Goal: Task Accomplishment & Management: Manage account settings

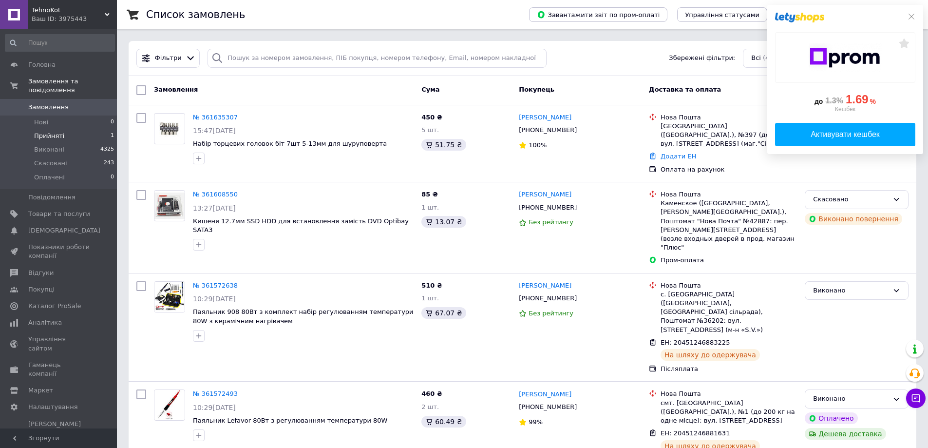
click at [75, 129] on li "Прийняті 1" at bounding box center [60, 136] width 120 height 14
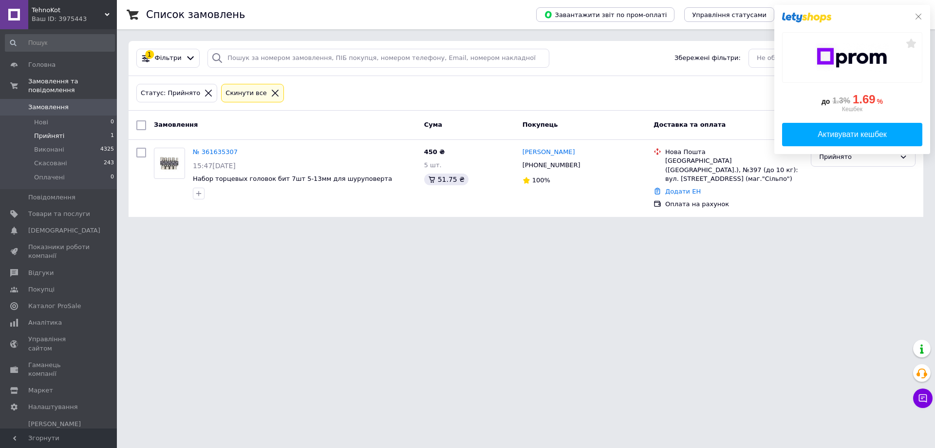
click at [922, 16] on icon at bounding box center [919, 17] width 8 height 8
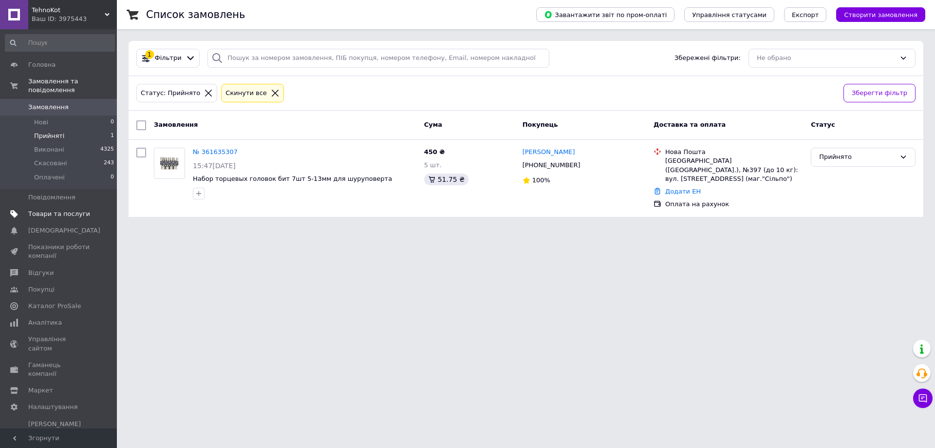
click at [83, 209] on span "Товари та послуги" at bounding box center [59, 213] width 62 height 9
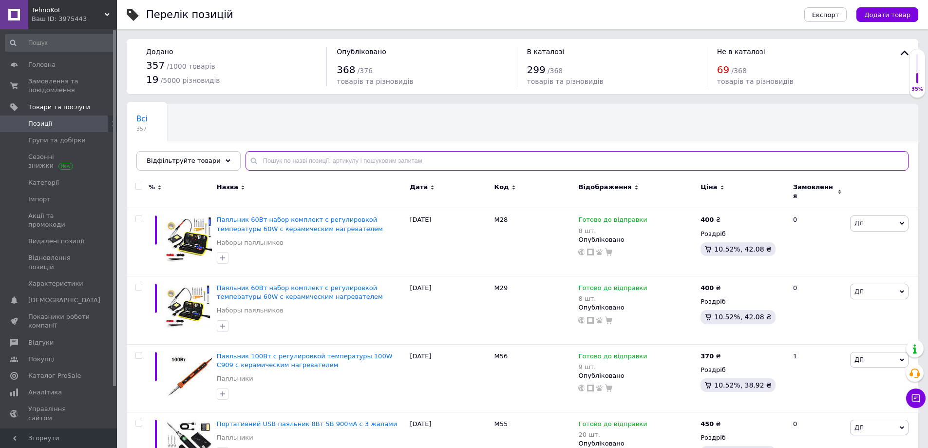
click at [333, 164] on input "text" at bounding box center [576, 160] width 663 height 19
type input "флюс"
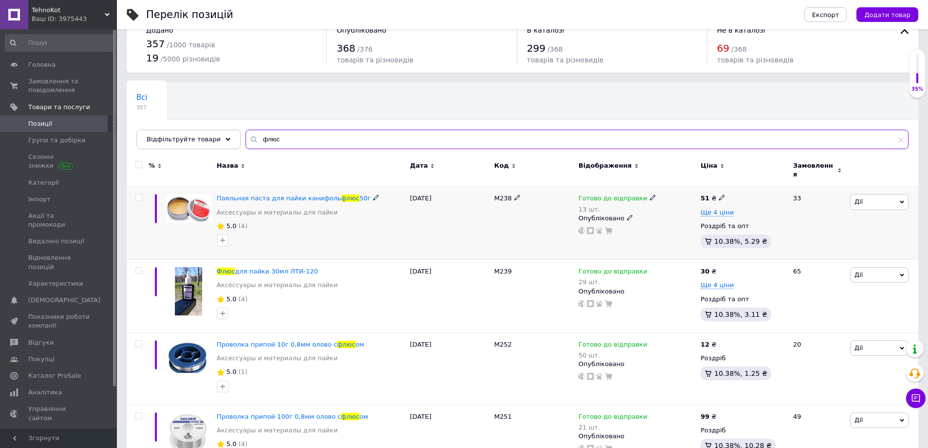
scroll to position [97, 0]
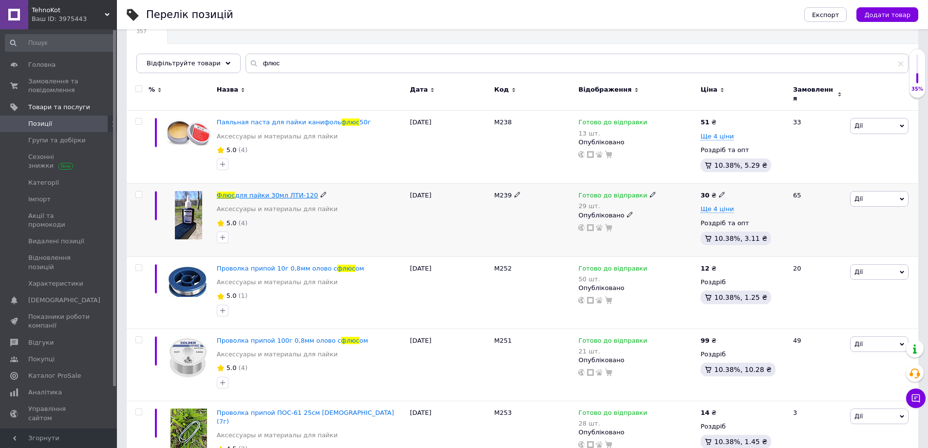
click at [271, 191] on span "для пайки 30мл ЛТИ-120" at bounding box center [276, 194] width 83 height 7
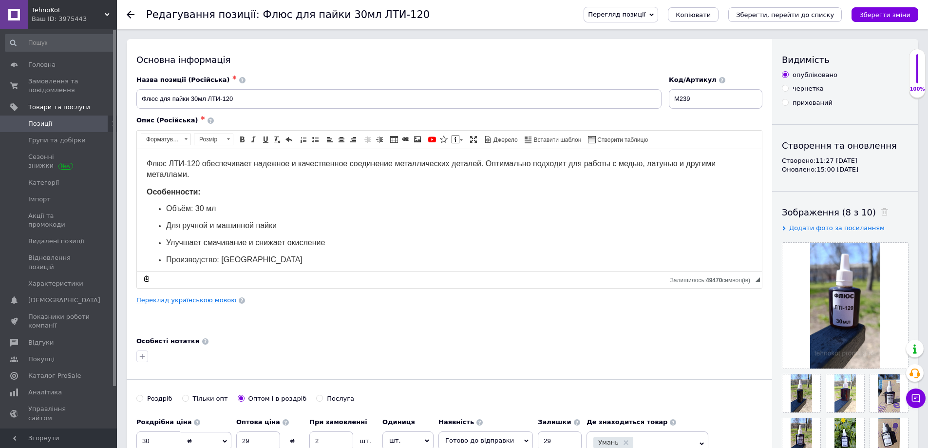
click at [194, 299] on link "Переклад українською мовою" at bounding box center [186, 300] width 100 height 8
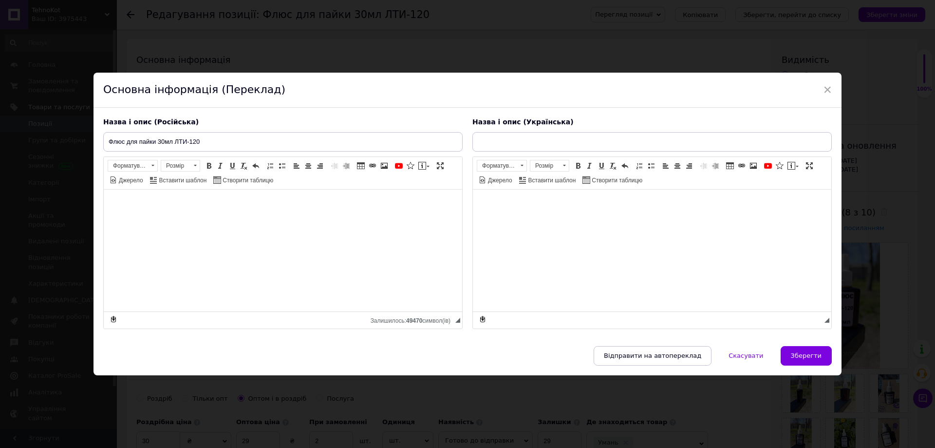
type input "Флюс для пайки 30мл ЛТІ-120"
click at [153, 166] on span at bounding box center [152, 165] width 9 height 11
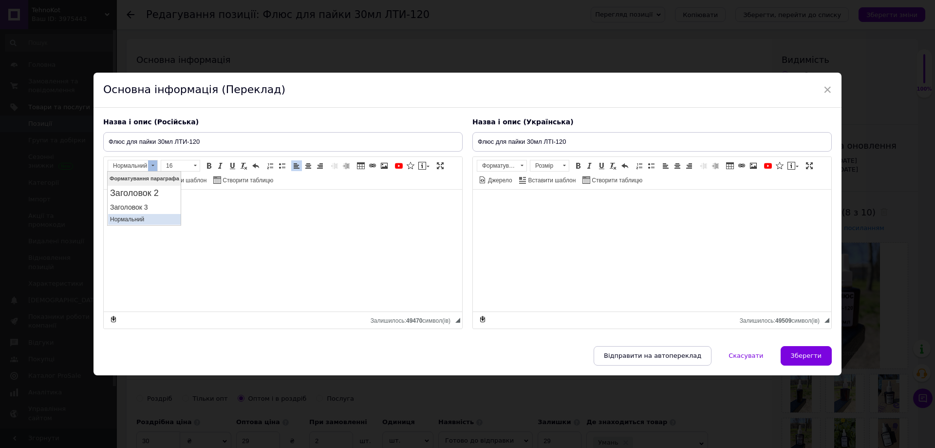
click at [142, 216] on p "Нормальний" at bounding box center [144, 218] width 69 height 7
click at [141, 169] on span "Заголовок 3" at bounding box center [128, 165] width 40 height 11
click at [135, 215] on p "Нормальний" at bounding box center [144, 218] width 69 height 7
click at [135, 161] on span "Заголовок 3" at bounding box center [128, 165] width 40 height 11
click at [135, 215] on p "Нормальний" at bounding box center [144, 218] width 69 height 7
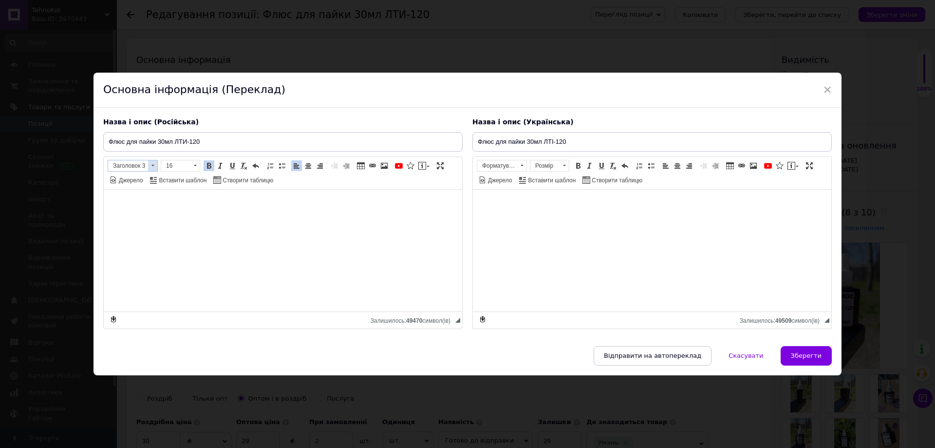
click at [133, 166] on span "Заголовок 3" at bounding box center [128, 165] width 40 height 11
click at [134, 215] on p "Нормальний" at bounding box center [144, 218] width 69 height 7
click at [500, 166] on span "Нормальний" at bounding box center [497, 165] width 40 height 11
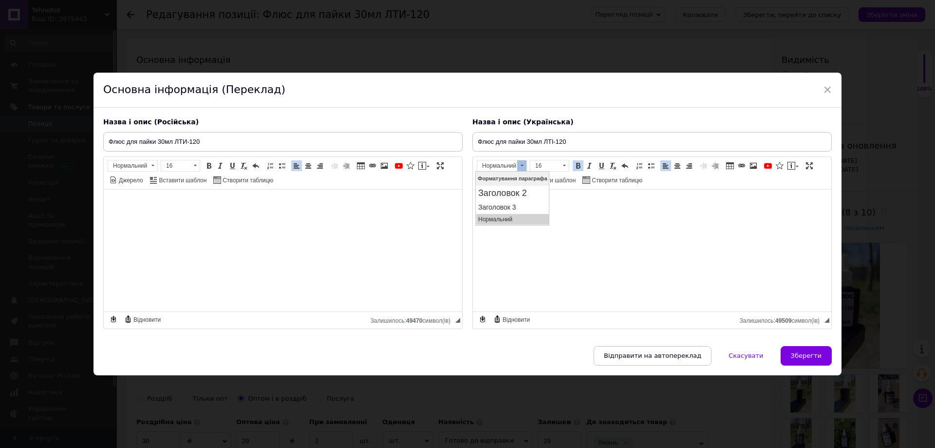
click at [500, 166] on span "Нормальний" at bounding box center [497, 165] width 40 height 11
click at [823, 88] on span "×" at bounding box center [827, 89] width 9 height 17
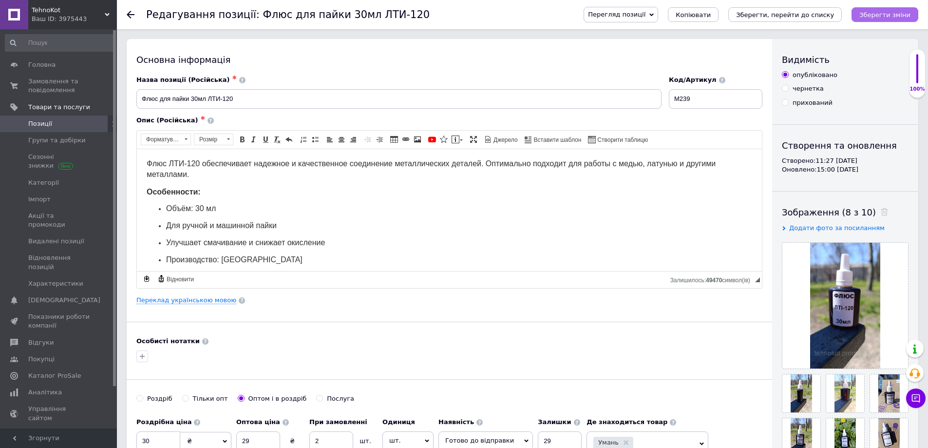
click at [878, 16] on icon "Зберегти зміни" at bounding box center [884, 14] width 51 height 7
click at [72, 123] on span "Позиції" at bounding box center [59, 123] width 62 height 9
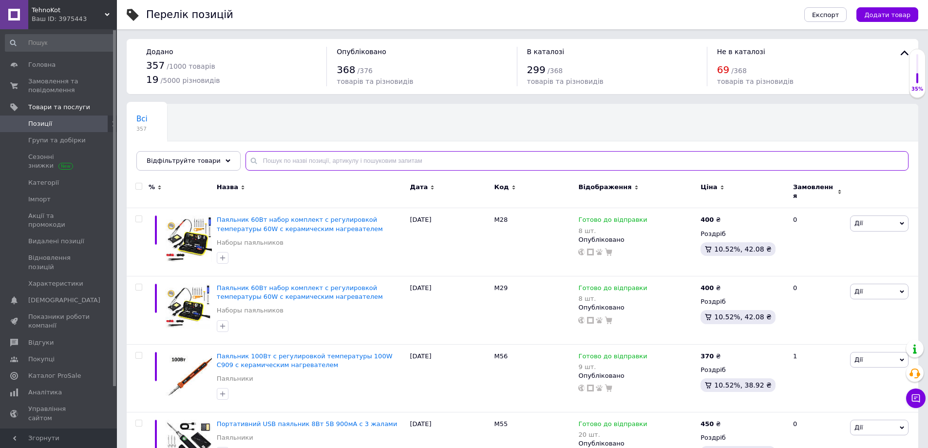
click at [315, 162] on input "text" at bounding box center [576, 160] width 663 height 19
paste input "M238"
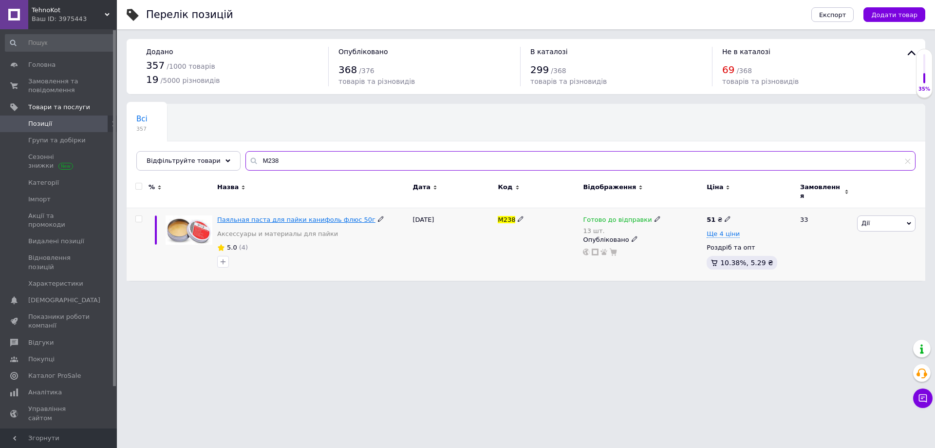
type input "M238"
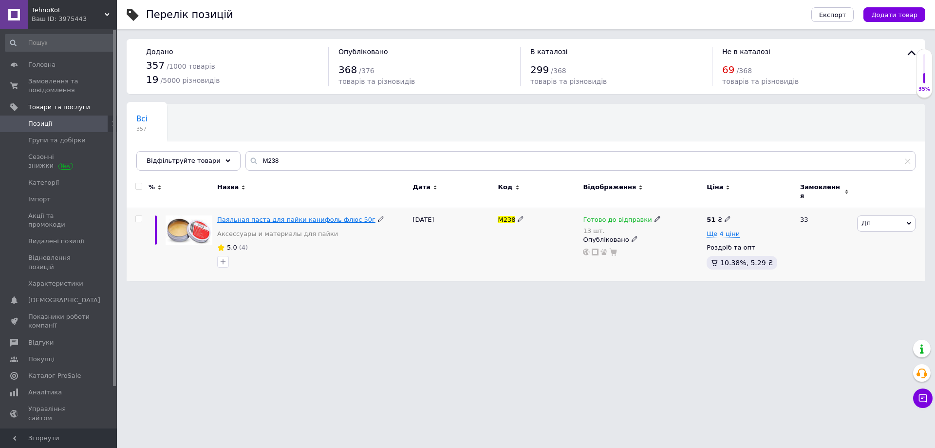
click at [308, 216] on span "Паяльная паста для пайки канифоль флюс 50г" at bounding box center [296, 219] width 158 height 7
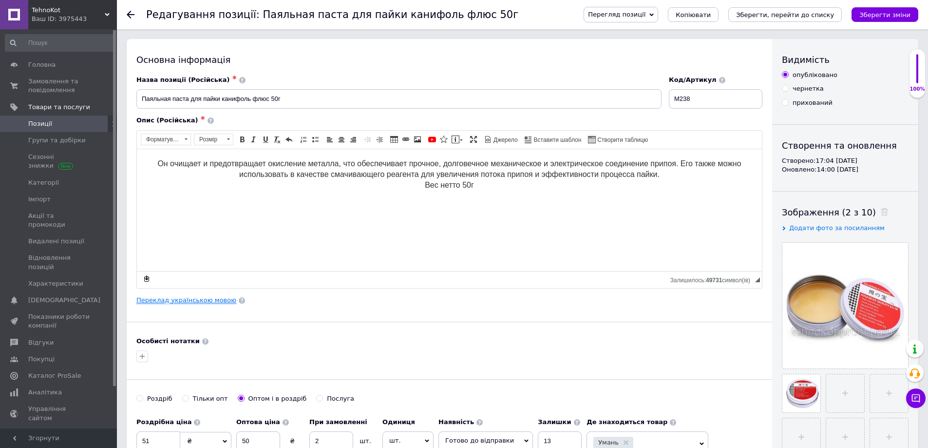
click at [191, 296] on link "Переклад українською мовою" at bounding box center [186, 300] width 100 height 8
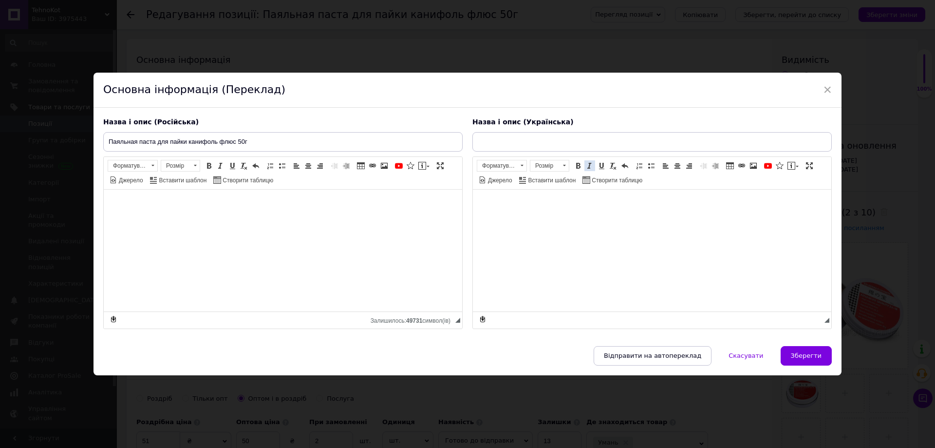
type input "Паяльна паста для паяння каніфоль флюс 50г"
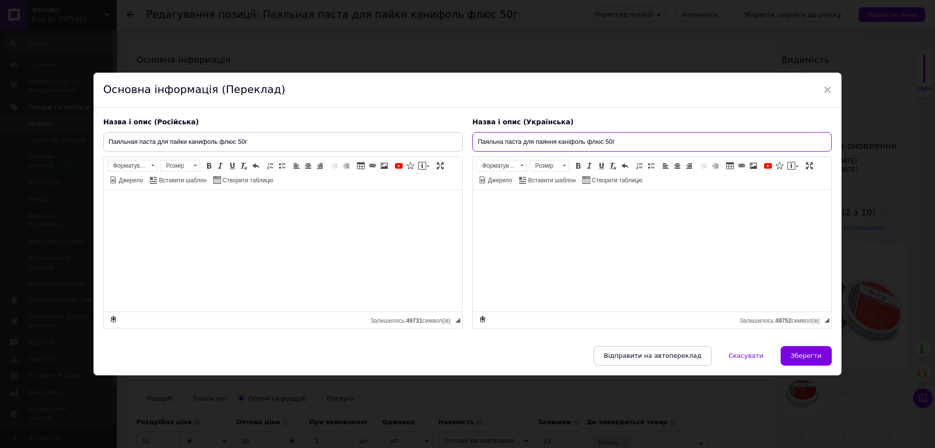
drag, startPoint x: 624, startPoint y: 141, endPoint x: 468, endPoint y: 141, distance: 155.8
click at [468, 141] on div "Назва і опис (Українська) Паяльна паста для паяння каніфоль флюс 50г Він очищає…" at bounding box center [652, 222] width 369 height 221
click at [824, 86] on span "×" at bounding box center [827, 89] width 9 height 17
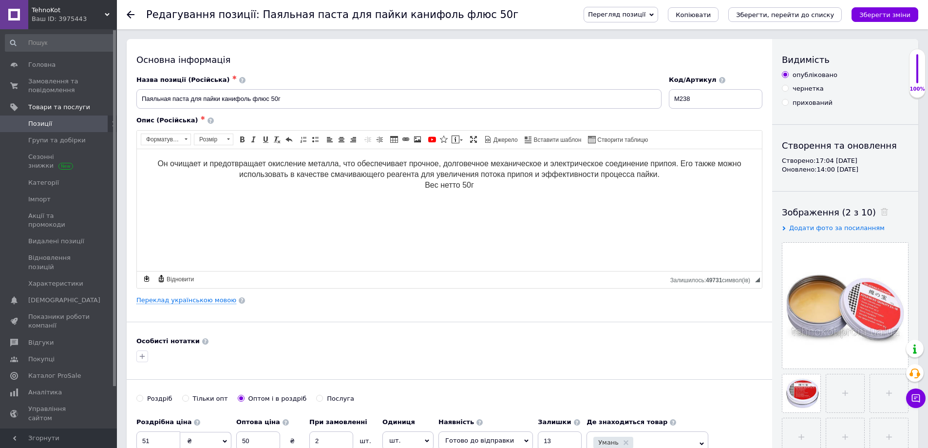
click at [79, 121] on span "Позиції" at bounding box center [59, 123] width 62 height 9
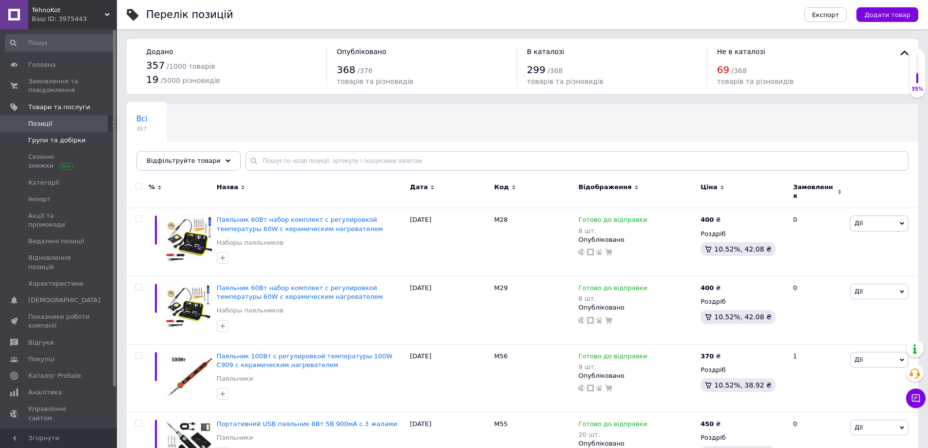
click at [72, 138] on span "Групи та добірки" at bounding box center [56, 140] width 57 height 9
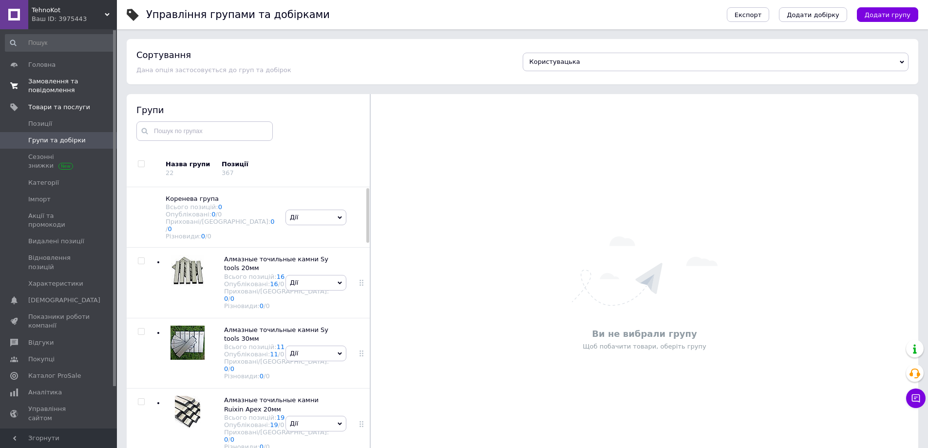
click at [54, 92] on span "Замовлення та повідомлення" at bounding box center [59, 86] width 62 height 18
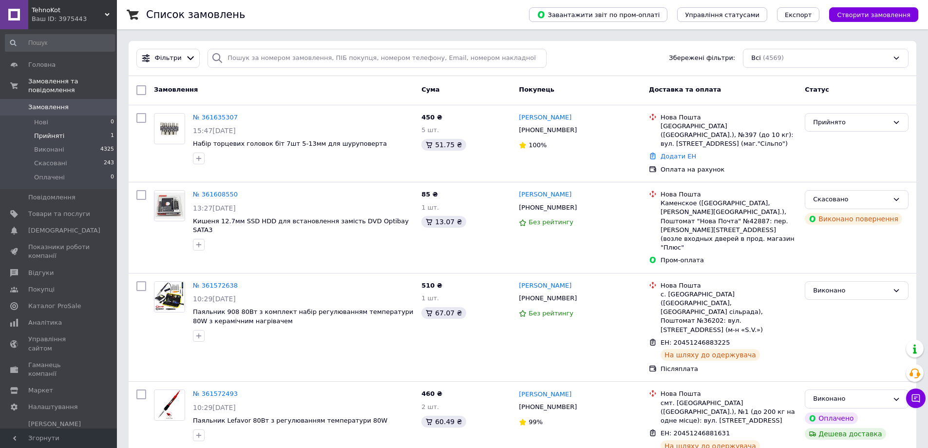
click at [55, 131] on span "Прийняті" at bounding box center [49, 135] width 30 height 9
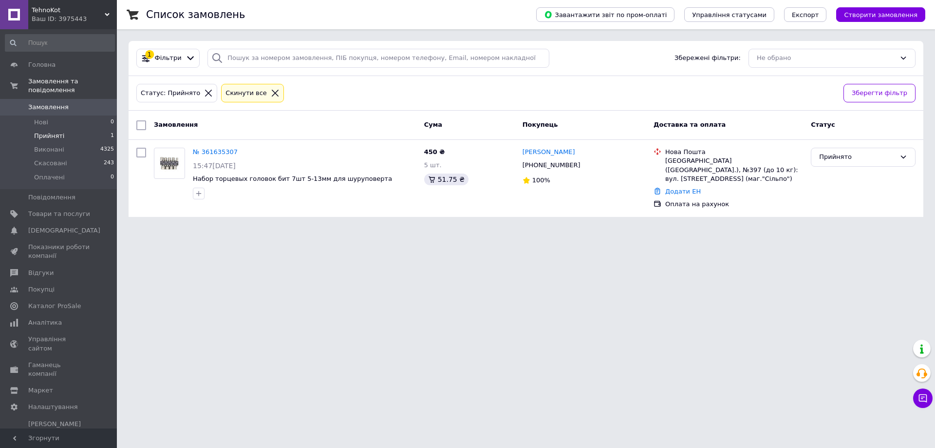
click at [65, 129] on li "Прийняті 1" at bounding box center [60, 136] width 120 height 14
click at [39, 118] on span "Нові" at bounding box center [41, 122] width 14 height 9
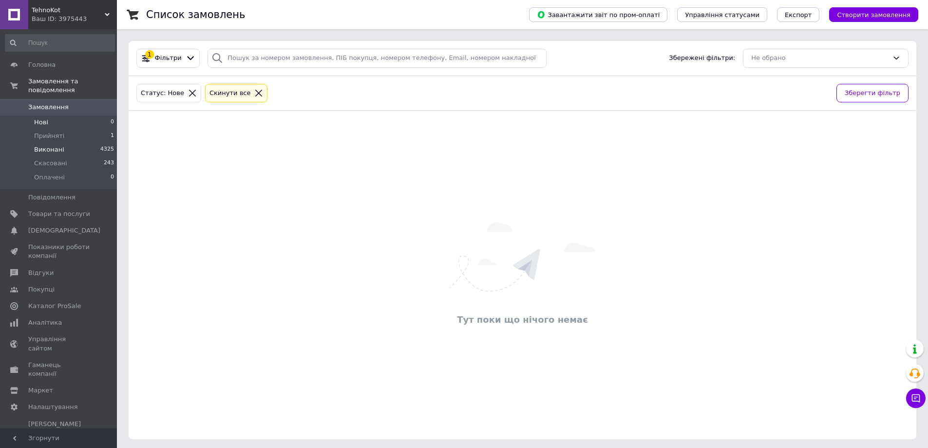
click at [55, 145] on span "Виконані" at bounding box center [49, 149] width 30 height 9
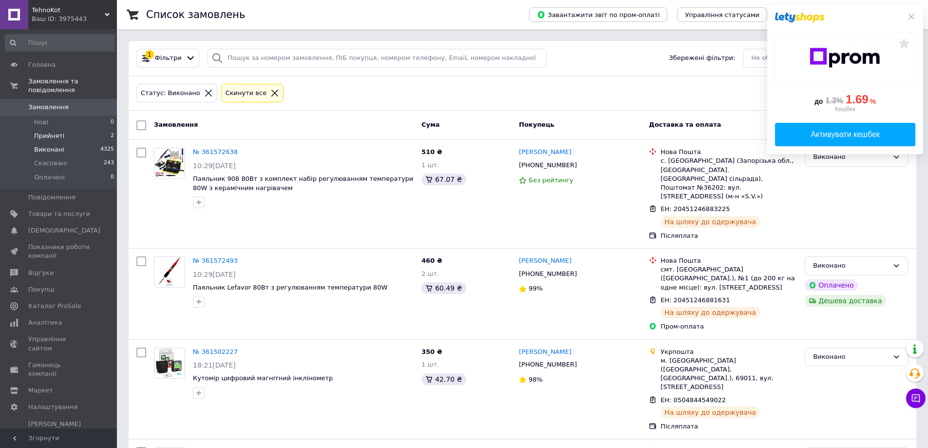
click at [99, 129] on li "Прийняті 2" at bounding box center [60, 136] width 120 height 14
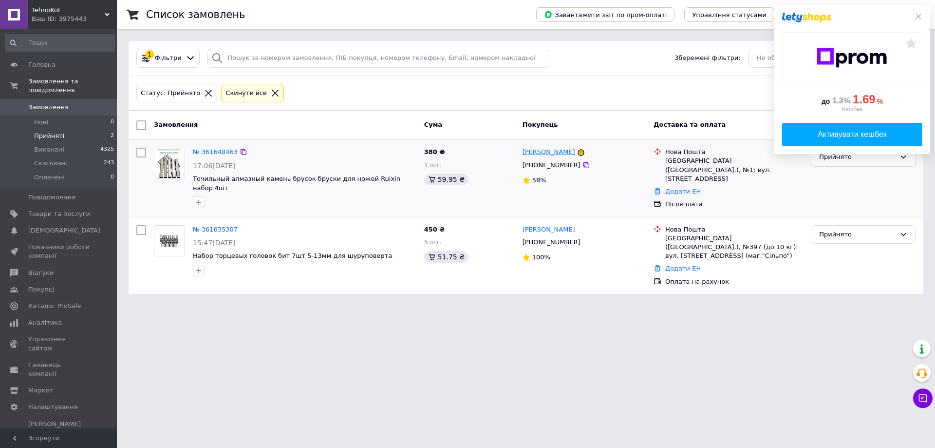
click at [537, 154] on link "[PERSON_NAME]" at bounding box center [549, 152] width 53 height 9
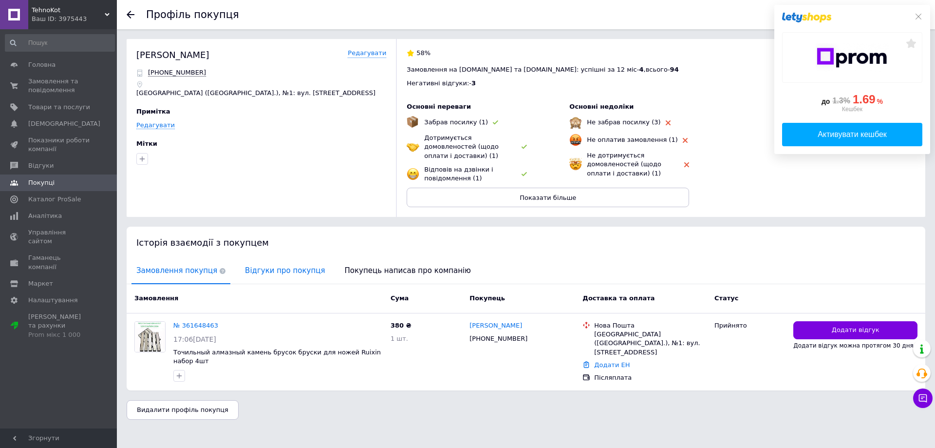
click at [270, 269] on span "Відгуки про покупця" at bounding box center [285, 270] width 90 height 25
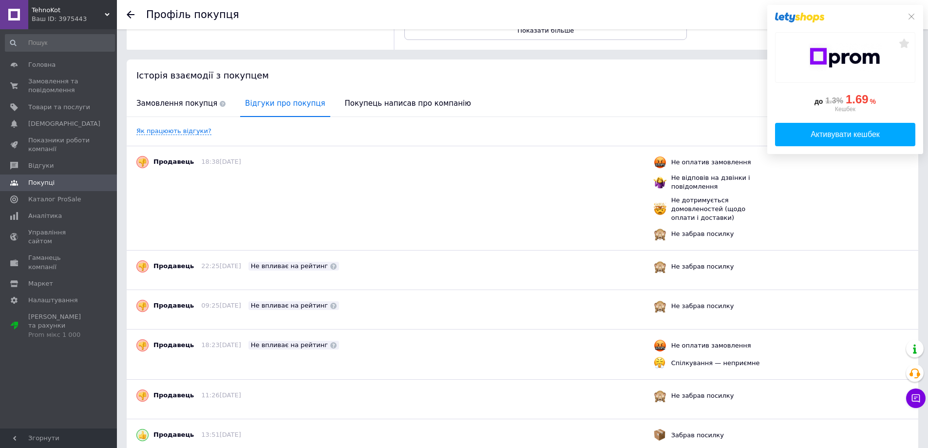
scroll to position [195, 0]
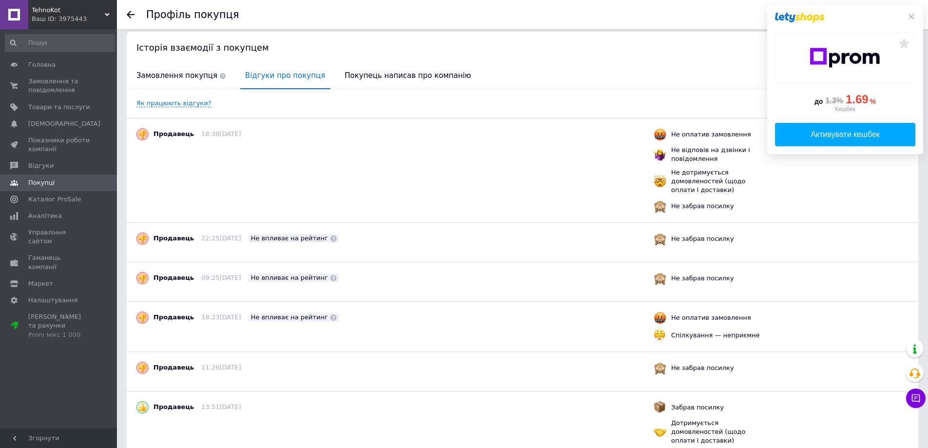
click at [245, 196] on div "Продавець 18:38, 11.09.2025 Не оплатив замовлення Не відповів на дзвінки і пові…" at bounding box center [522, 170] width 772 height 84
drag, startPoint x: 213, startPoint y: 130, endPoint x: 227, endPoint y: 131, distance: 14.3
click at [227, 131] on span "18:38, 11.09.2025" at bounding box center [220, 133] width 39 height 7
drag, startPoint x: 217, startPoint y: 231, endPoint x: 231, endPoint y: 237, distance: 14.7
click at [231, 237] on span "22:25, 15.08.2025" at bounding box center [220, 237] width 39 height 7
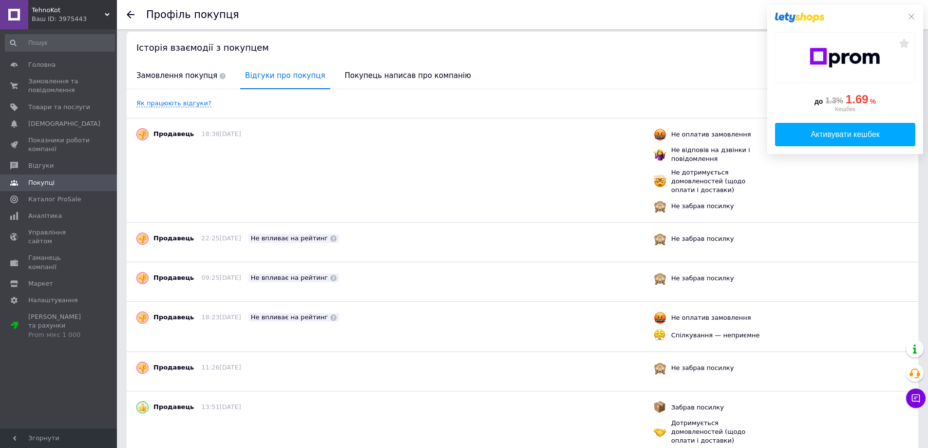
click at [238, 274] on span "09:25, 28.05.2025" at bounding box center [220, 277] width 39 height 7
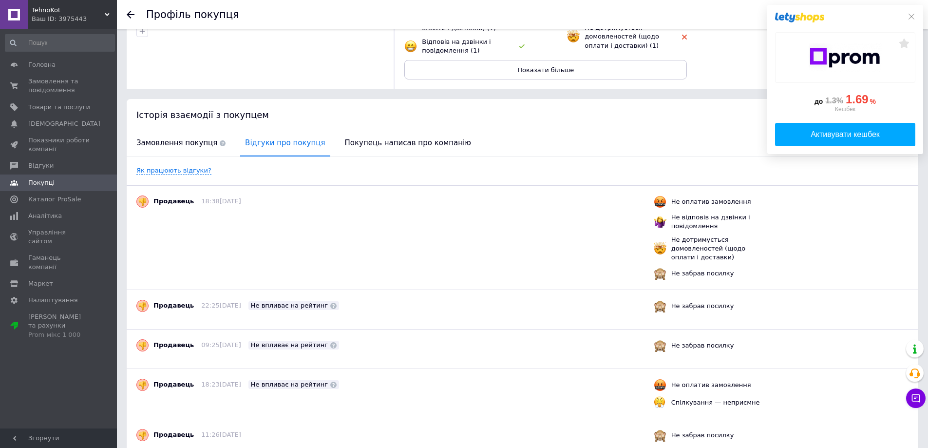
scroll to position [0, 0]
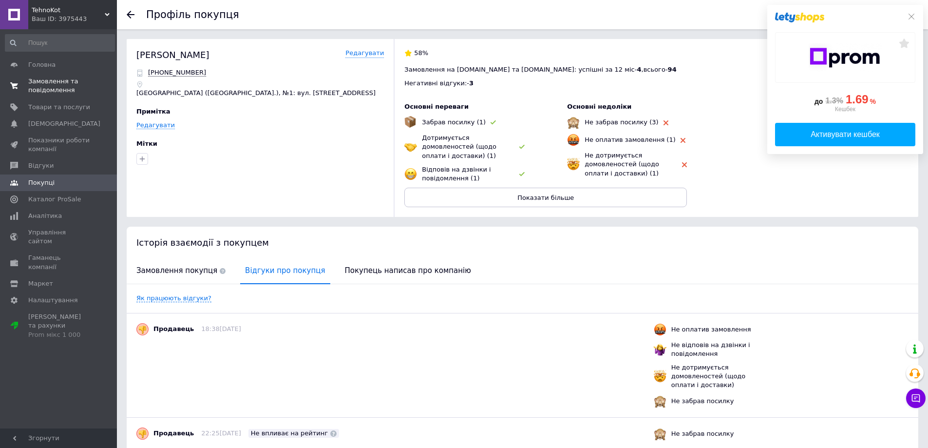
click at [61, 83] on span "Замовлення та повідомлення" at bounding box center [59, 86] width 62 height 18
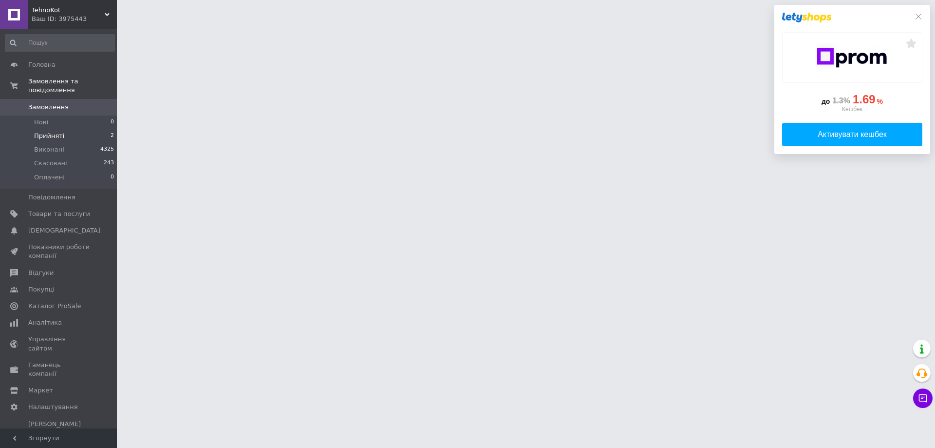
click at [62, 129] on li "Прийняті 2" at bounding box center [60, 136] width 120 height 14
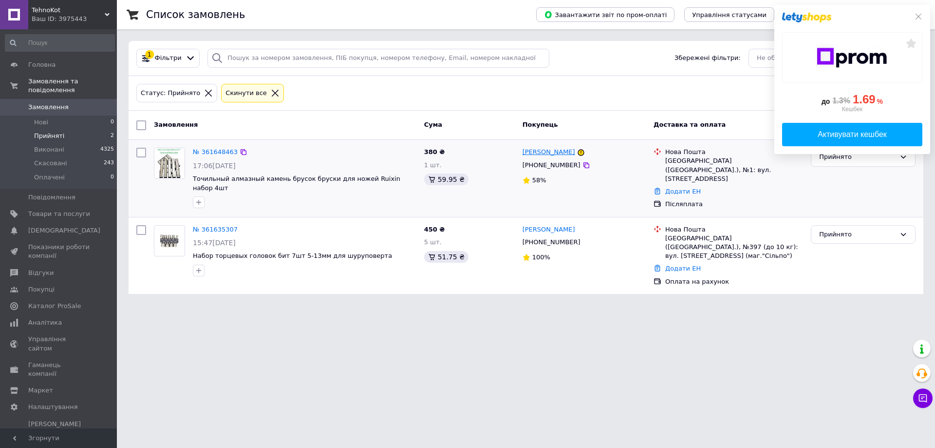
click at [533, 152] on link "[PERSON_NAME]" at bounding box center [549, 152] width 53 height 9
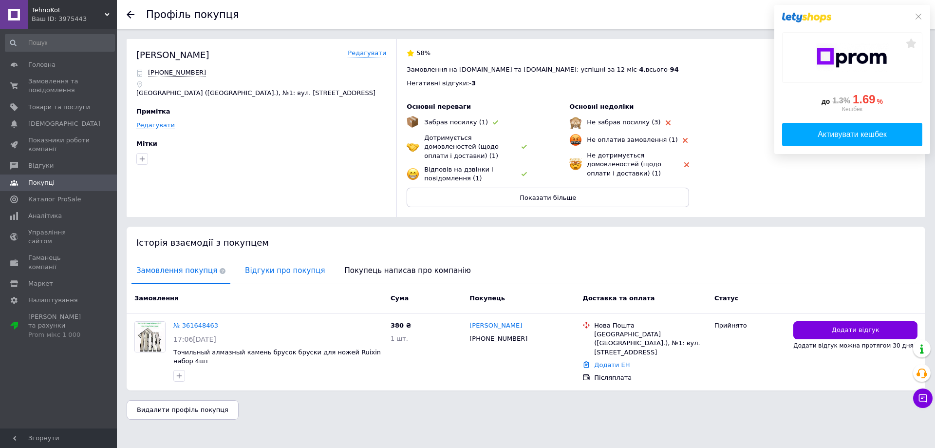
click at [251, 261] on span "Відгуки про покупця" at bounding box center [285, 270] width 90 height 25
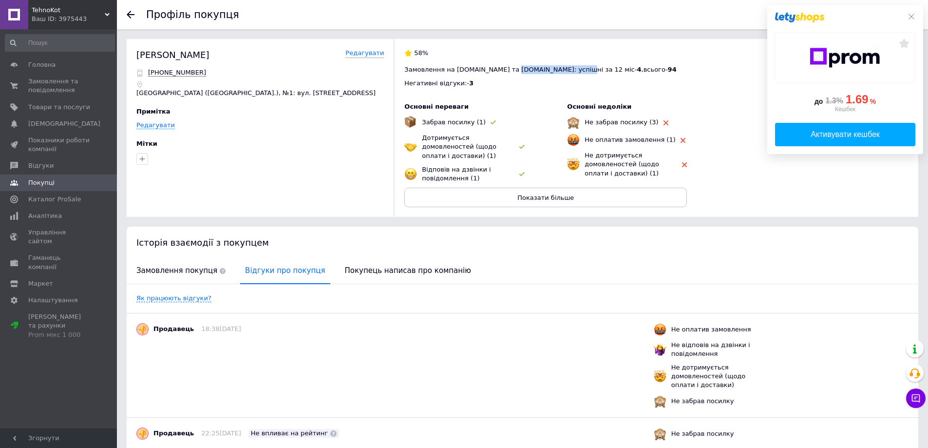
drag, startPoint x: 497, startPoint y: 67, endPoint x: 552, endPoint y: 67, distance: 55.5
click at [552, 67] on span "Замовлення на Prom.ua та Bigl.ua: успішні за 12 міс - 4 , всього - 94" at bounding box center [540, 69] width 272 height 7
drag, startPoint x: 561, startPoint y: 69, endPoint x: 457, endPoint y: 70, distance: 103.7
click at [459, 69] on span "Замовлення на Prom.ua та Bigl.ua: успішні за 12 міс - 4 , всього - 94" at bounding box center [540, 69] width 272 height 7
drag, startPoint x: 613, startPoint y: 68, endPoint x: 565, endPoint y: 67, distance: 47.3
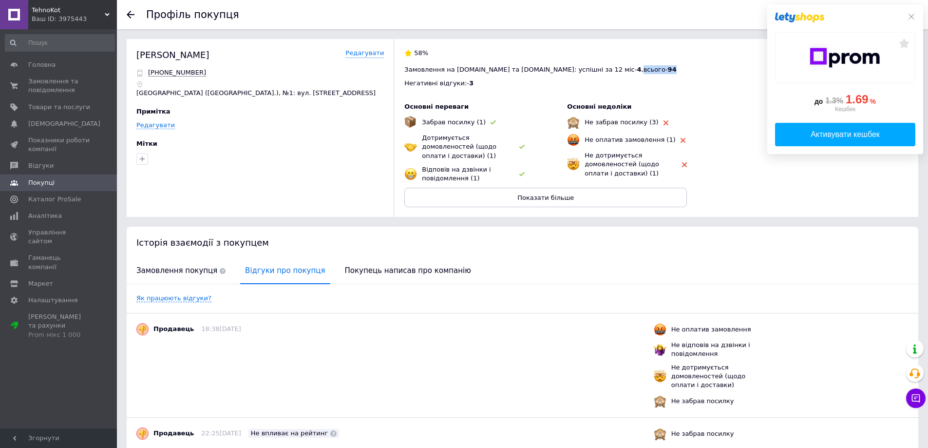
click at [565, 67] on div "Замовлення на Prom.ua та Bigl.ua: успішні за 12 міс - 4 , всього - 94" at bounding box center [656, 69] width 504 height 9
click at [488, 112] on div "Основні переваги Забрав посилку (1) Дотримується домовленостей (щодо оплати і д…" at bounding box center [464, 142] width 120 height 80
click at [47, 83] on span "Замовлення та повідомлення" at bounding box center [59, 86] width 62 height 18
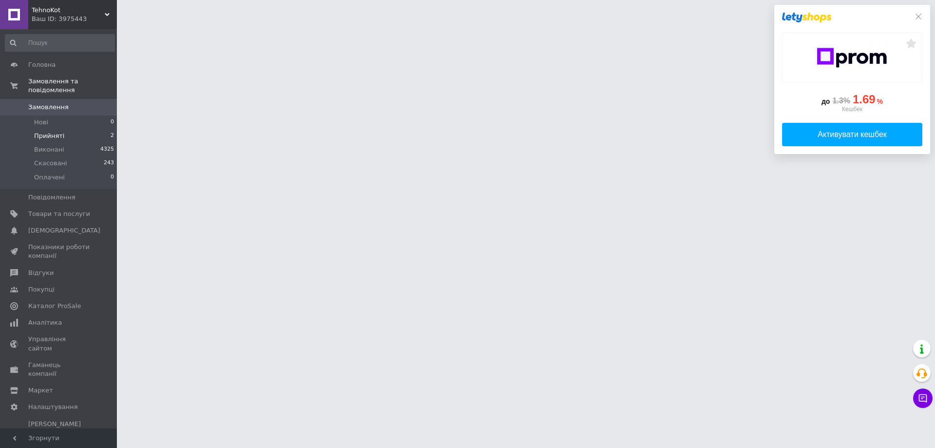
click at [57, 131] on span "Прийняті" at bounding box center [49, 135] width 30 height 9
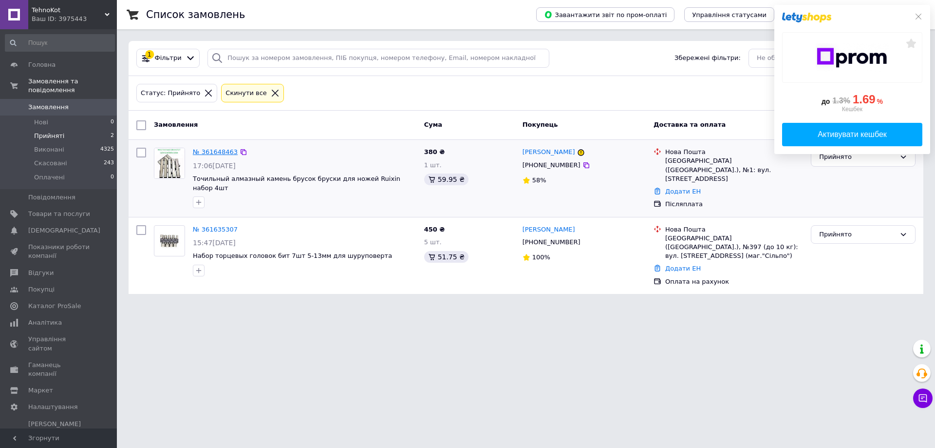
click at [208, 150] on link "№ 361648463" at bounding box center [215, 151] width 45 height 7
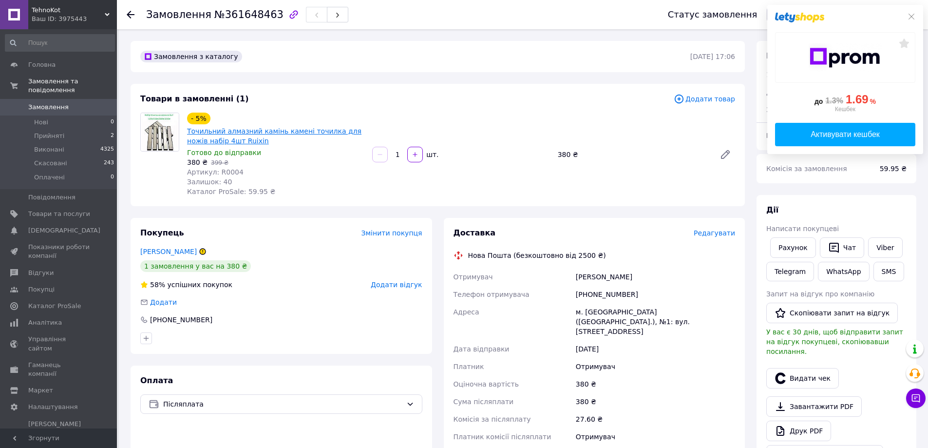
click at [220, 141] on link "Точильний алмазний камінь камені точилка для ножів набір 4шт Ruixin" at bounding box center [274, 136] width 174 height 18
click at [714, 231] on span "Редагувати" at bounding box center [714, 233] width 41 height 8
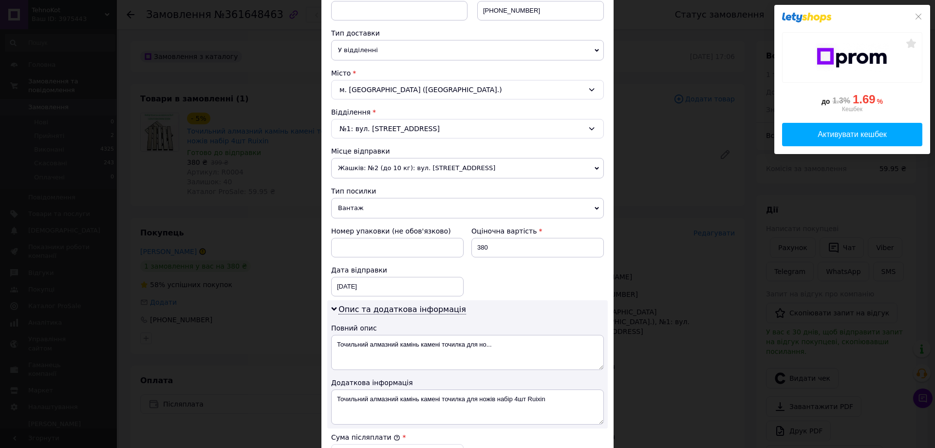
scroll to position [195, 0]
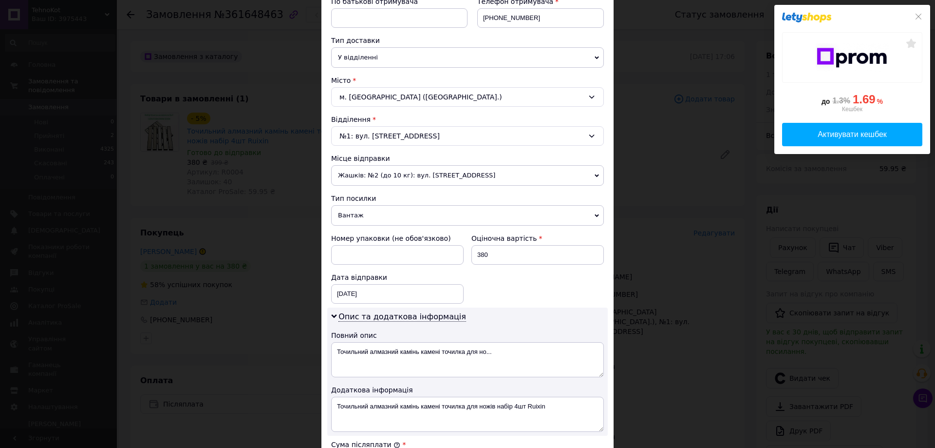
click at [366, 213] on span "Вантаж" at bounding box center [467, 215] width 273 height 20
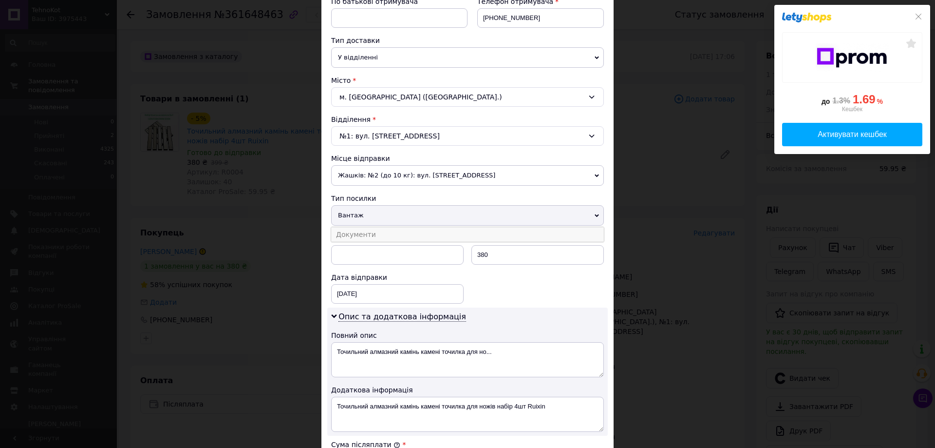
click at [357, 236] on li "Документи" at bounding box center [467, 234] width 273 height 15
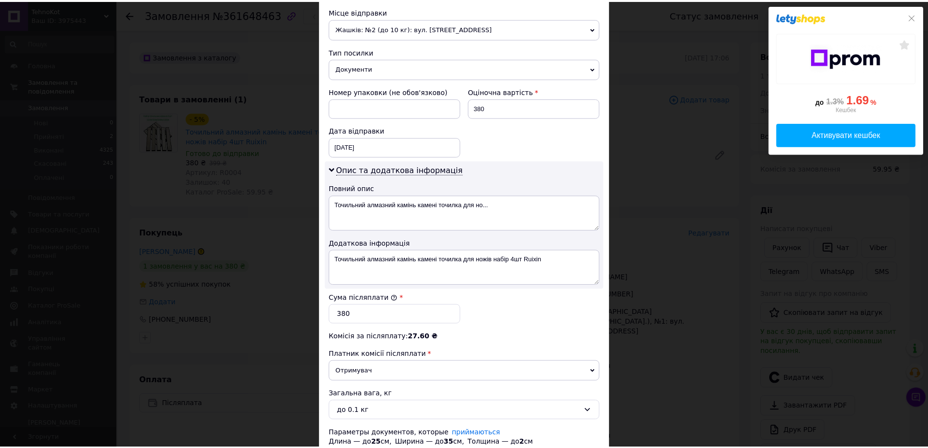
scroll to position [390, 0]
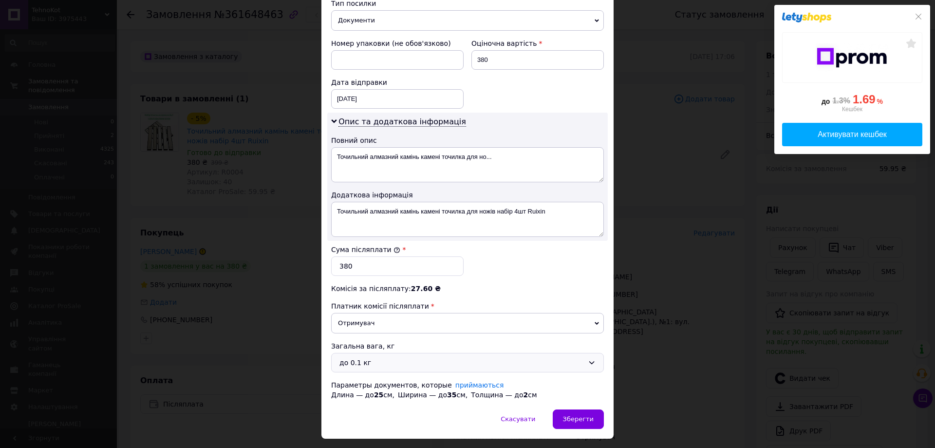
click at [375, 365] on div "до 0.1 кг" at bounding box center [461, 362] width 244 height 11
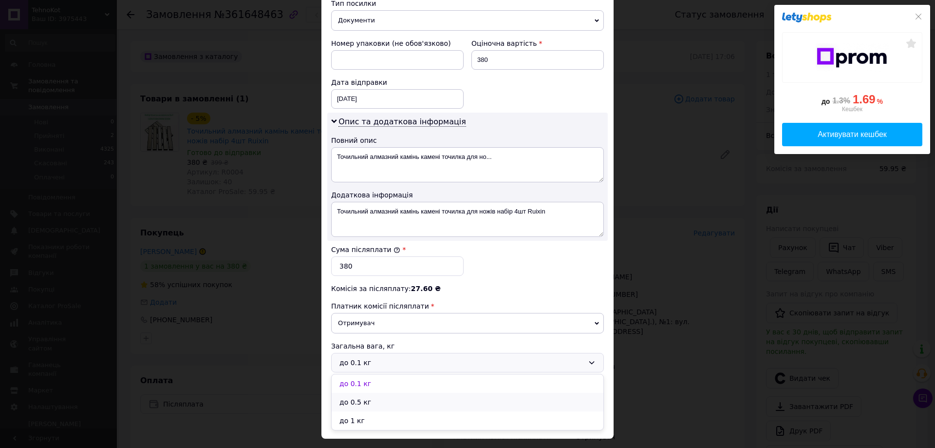
click at [369, 402] on li "до 0.5 кг" at bounding box center [468, 402] width 272 height 19
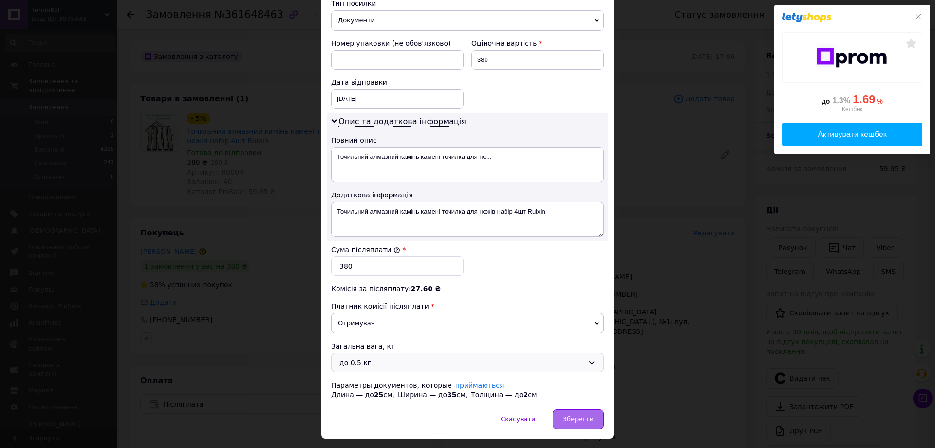
click at [583, 421] on span "Зберегти" at bounding box center [578, 418] width 31 height 7
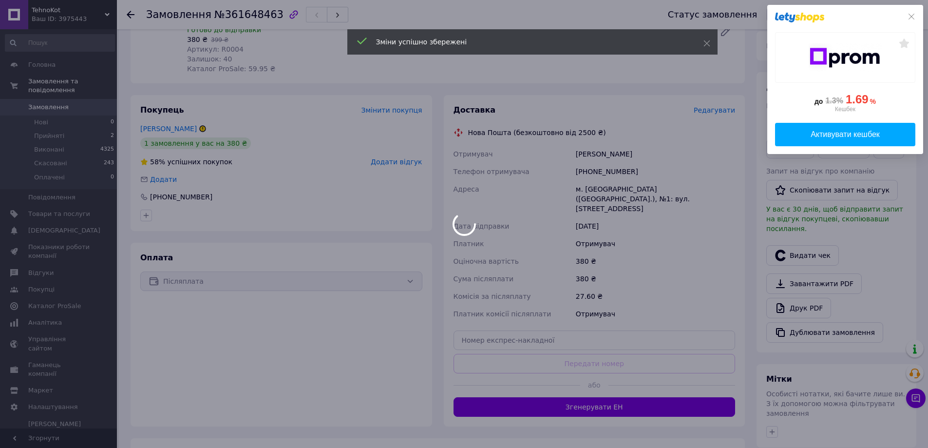
scroll to position [146, 0]
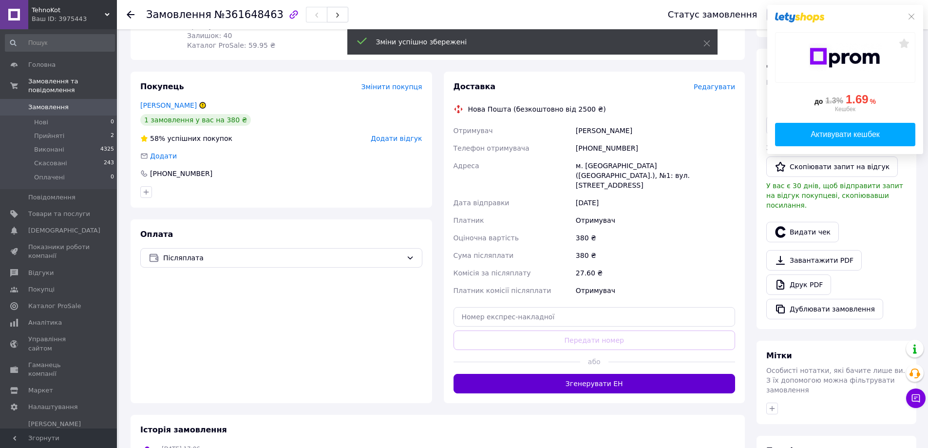
click at [597, 376] on button "Згенерувати ЕН" at bounding box center [594, 383] width 282 height 19
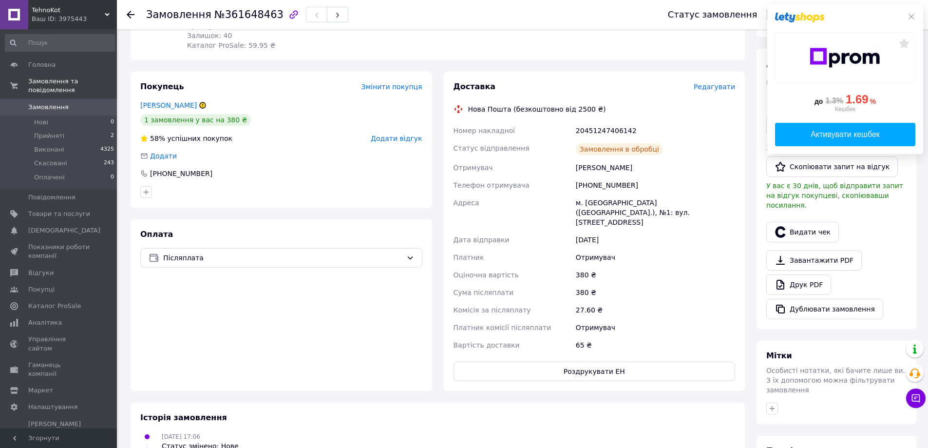
click at [575, 364] on button "Роздрукувати ЕН" at bounding box center [594, 370] width 282 height 19
drag, startPoint x: 633, startPoint y: 130, endPoint x: 572, endPoint y: 129, distance: 60.9
click at [572, 129] on div "Номер накладної 20451247406142 Статус відправлення Заплановано Отримувач Тишков…" at bounding box center [594, 238] width 286 height 232
copy div "Номер накладної 20451247406142"
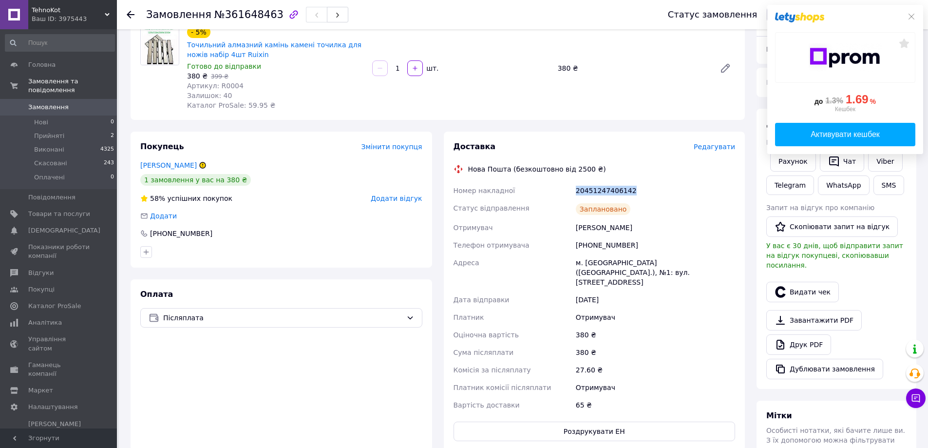
scroll to position [0, 0]
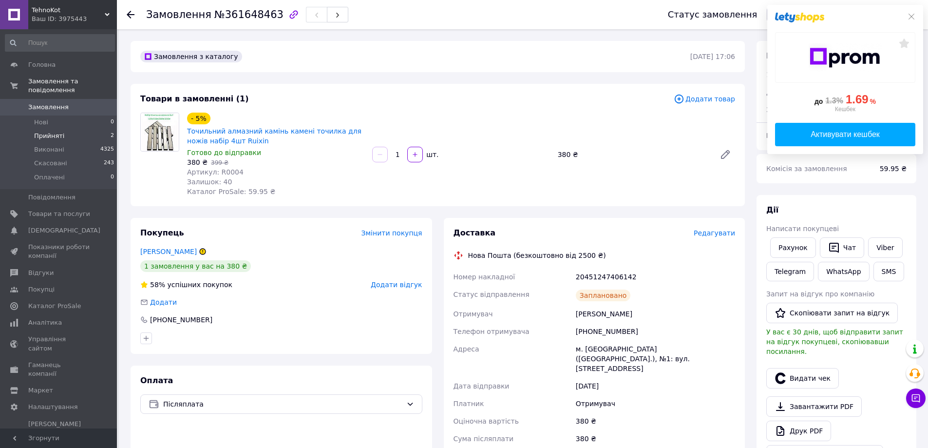
click at [77, 129] on li "Прийняті 2" at bounding box center [60, 136] width 120 height 14
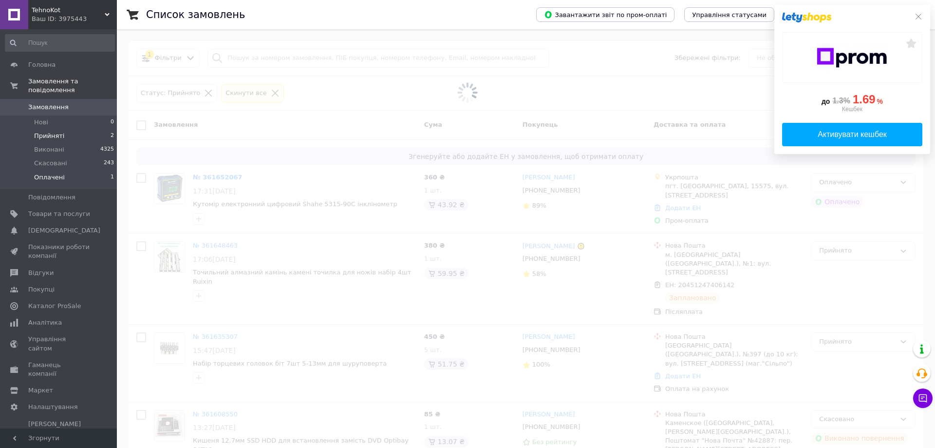
click at [69, 170] on li "Оплачені 1" at bounding box center [60, 179] width 120 height 19
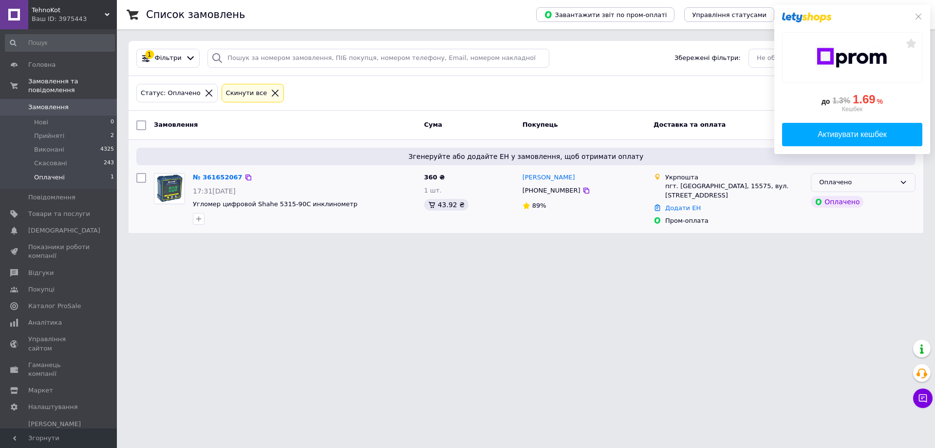
click at [835, 177] on div "Оплачено" at bounding box center [863, 182] width 105 height 19
click at [835, 200] on li "Прийнято" at bounding box center [863, 203] width 104 height 18
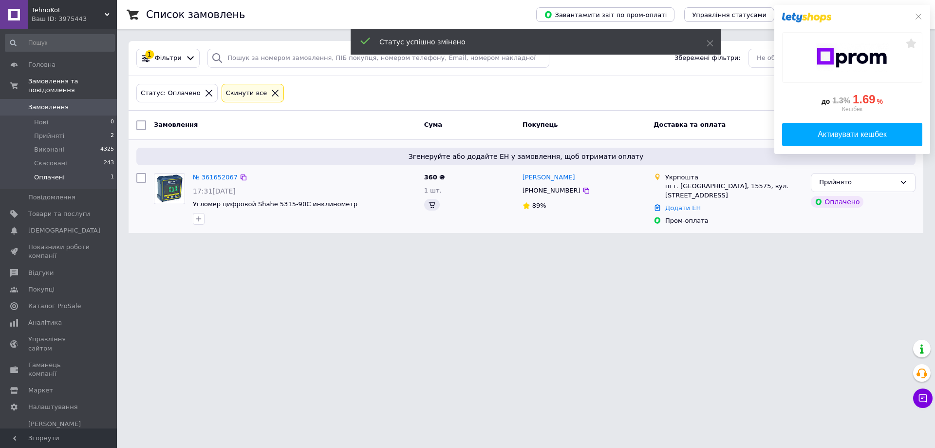
click at [212, 177] on link "№ 361652067" at bounding box center [215, 176] width 45 height 7
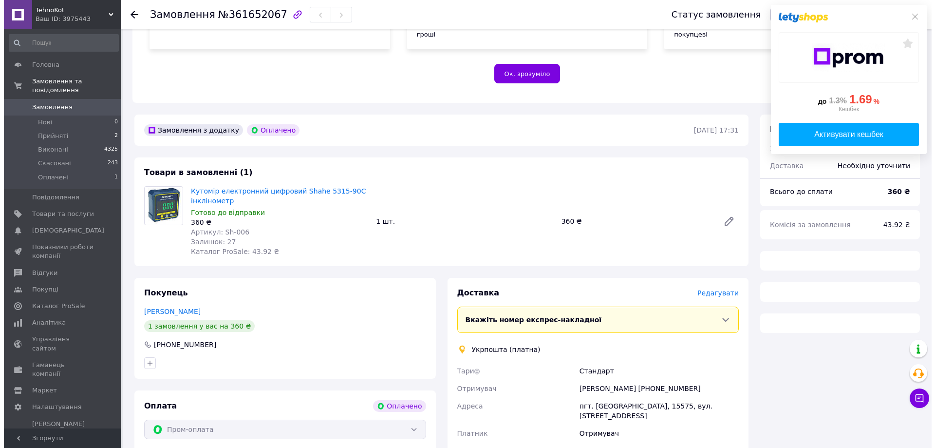
scroll to position [234, 0]
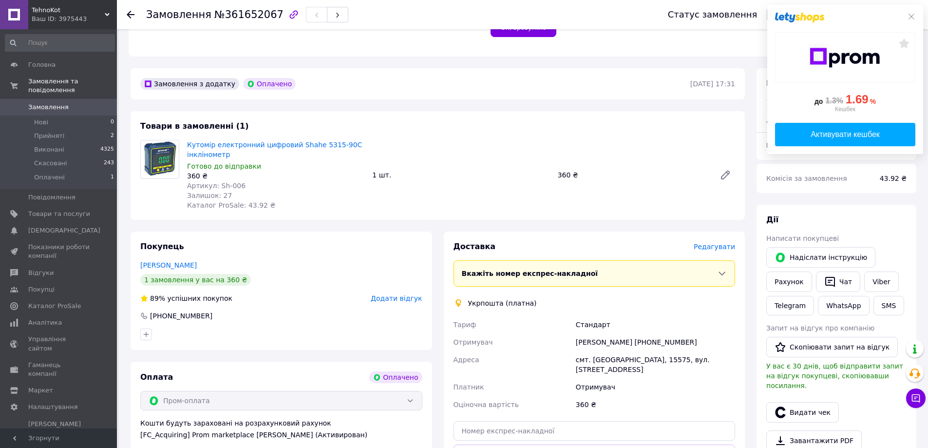
click at [714, 243] on span "Редагувати" at bounding box center [714, 247] width 41 height 8
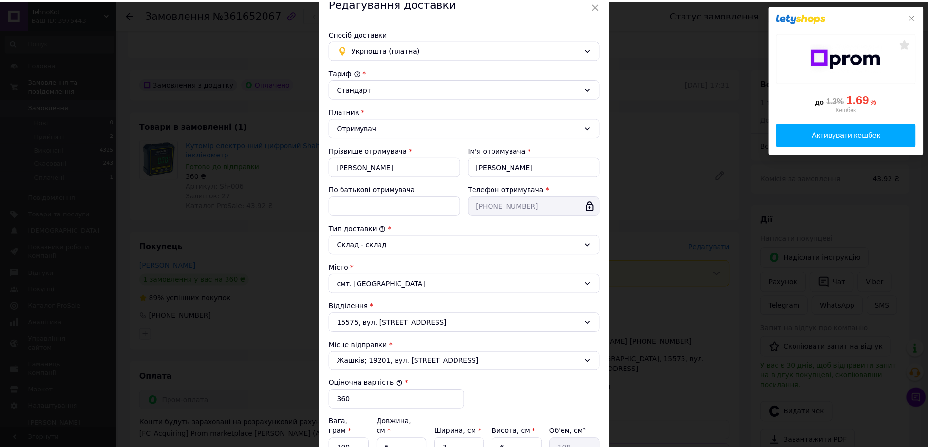
scroll to position [162, 0]
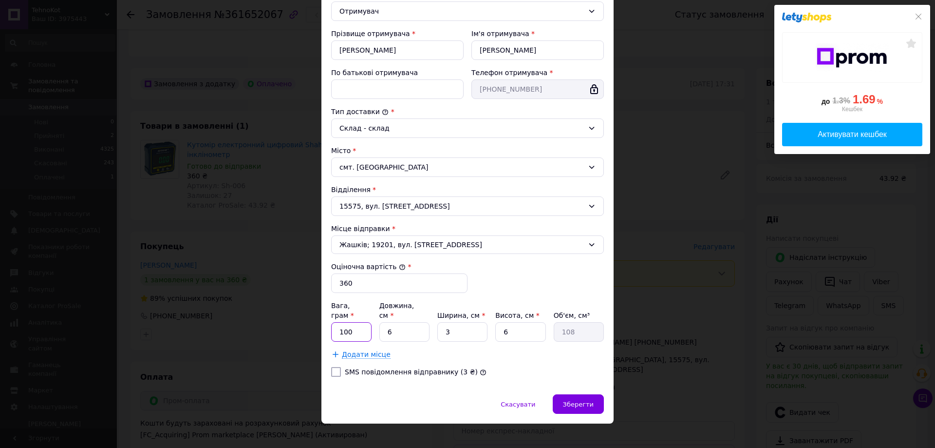
click at [355, 325] on input "100" at bounding box center [351, 331] width 40 height 19
type input "300"
type input "1"
type input "18"
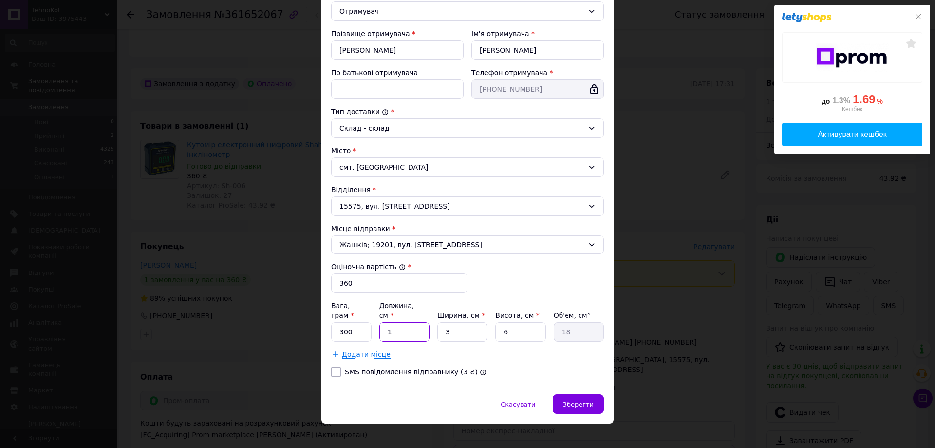
type input "15"
type input "270"
type input "15"
type input "1"
type input "90"
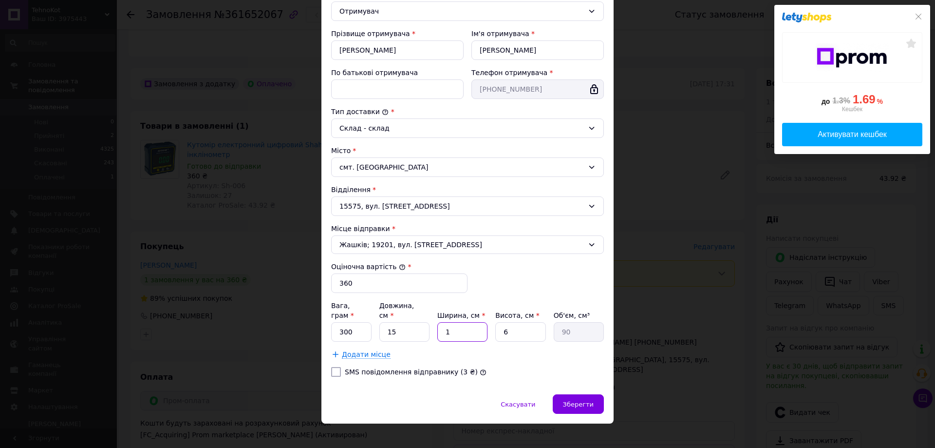
type input "10"
type input "900"
type input "10"
type input "1"
type input "150"
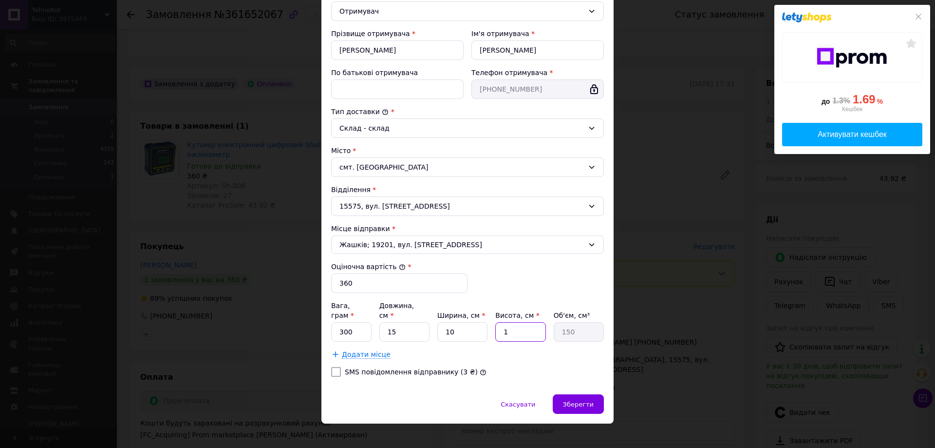
type input "10"
type input "1500"
drag, startPoint x: 515, startPoint y: 327, endPoint x: 507, endPoint y: 326, distance: 7.9
click at [507, 326] on input "10" at bounding box center [520, 331] width 50 height 19
type input "15"
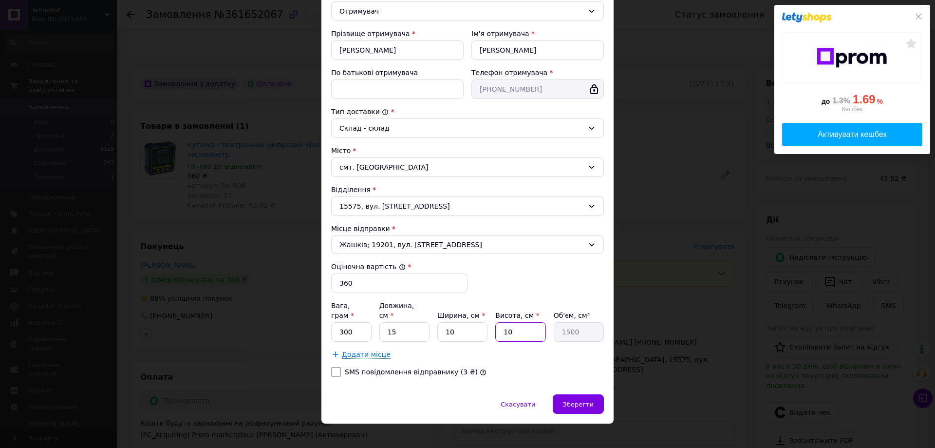
type input "2250"
type input "15"
click at [576, 400] on div "Зберегти" at bounding box center [578, 403] width 51 height 19
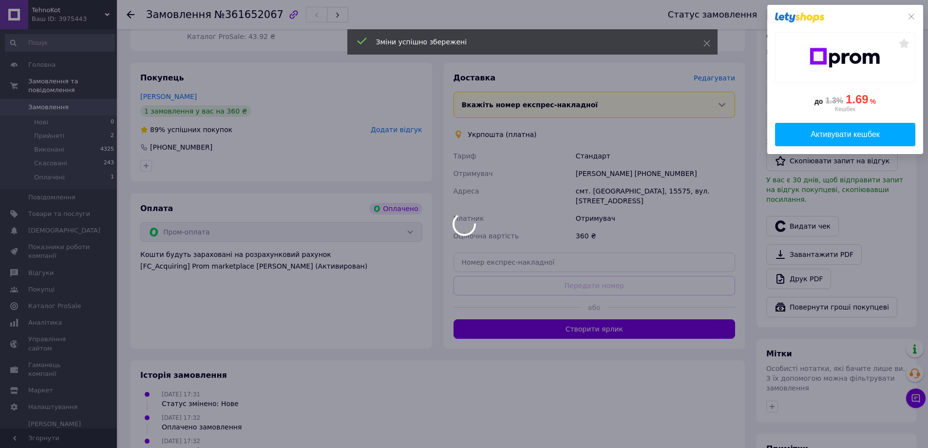
scroll to position [478, 0]
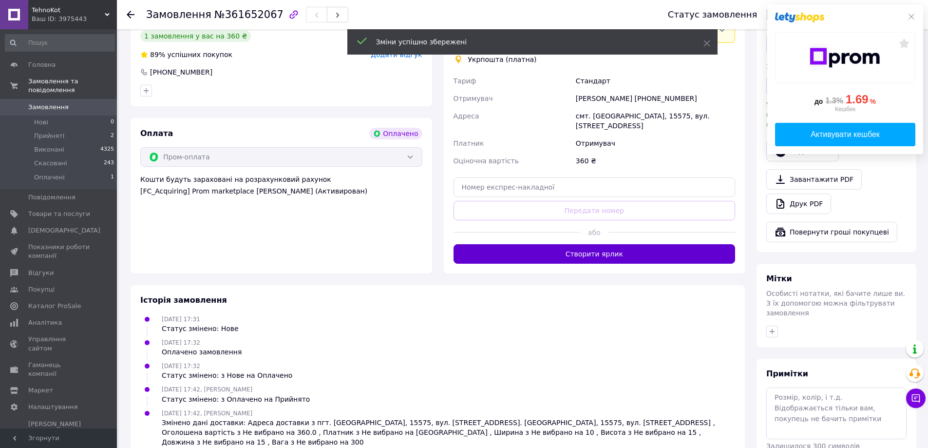
click at [577, 244] on button "Створити ярлик" at bounding box center [594, 253] width 282 height 19
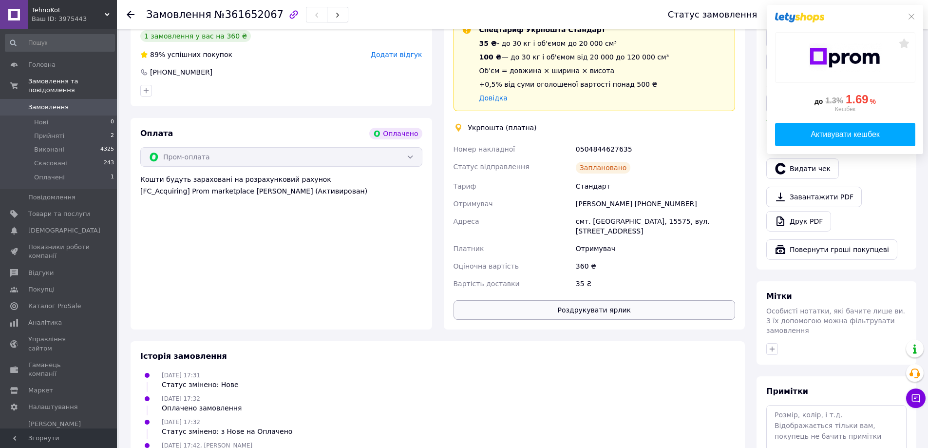
click at [595, 300] on button "Роздрукувати ярлик" at bounding box center [594, 309] width 282 height 19
click at [83, 129] on li "Прийняті 2" at bounding box center [60, 136] width 120 height 14
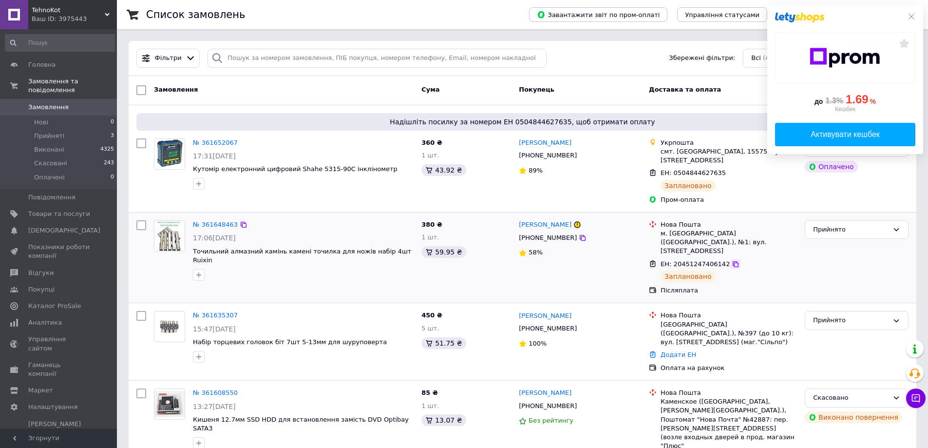
click at [731, 260] on icon at bounding box center [735, 264] width 8 height 8
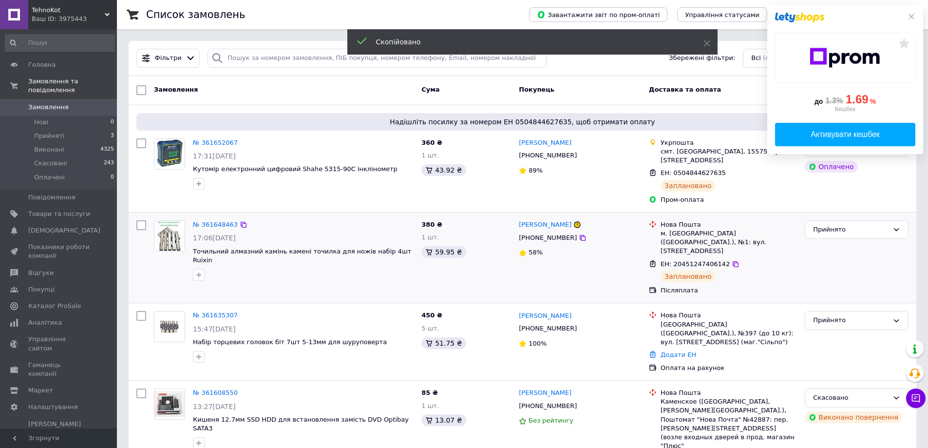
click at [536, 234] on span "[PHONE_NUMBER]" at bounding box center [548, 237] width 58 height 7
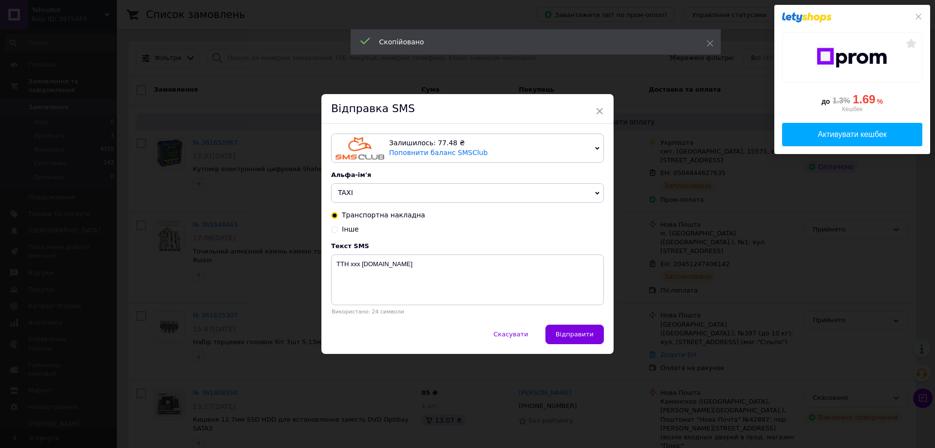
click at [406, 192] on span "TAXI" at bounding box center [467, 192] width 273 height 19
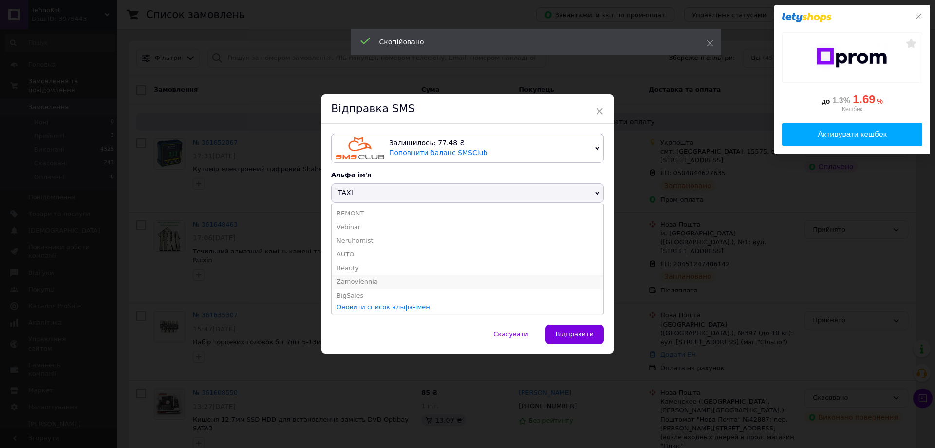
click at [401, 280] on li "Zamovlennia" at bounding box center [468, 282] width 272 height 14
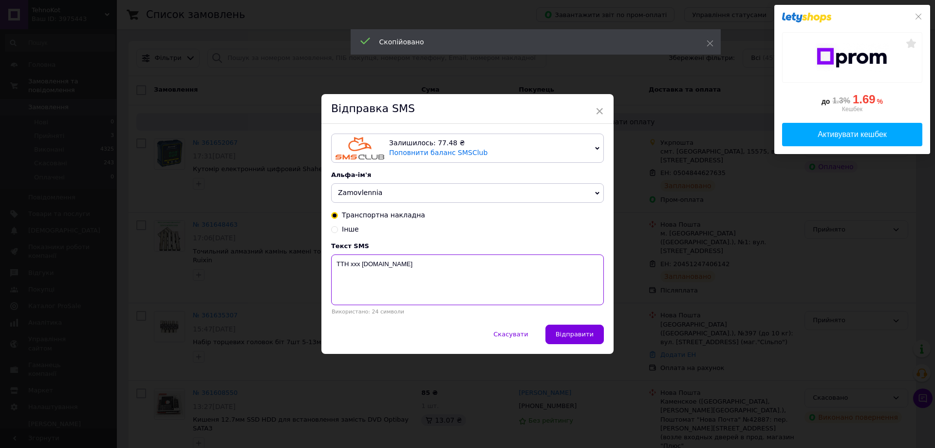
drag, startPoint x: 359, startPoint y: 268, endPoint x: 350, endPoint y: 268, distance: 8.8
click at [350, 268] on textarea "ТТН ххх Tehnokot.prom.ua" at bounding box center [467, 279] width 273 height 51
paste textarea "20451247406142"
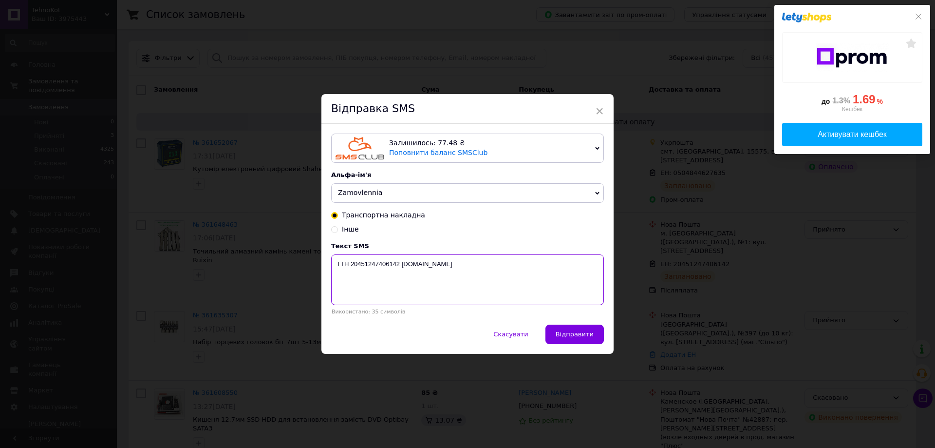
click at [338, 267] on textarea "ТТН 20451247406142 Tehnokot.prom.ua" at bounding box center [467, 279] width 273 height 51
click at [335, 267] on textarea "ТТН 20451247406142 Tehnokot.prom.ua" at bounding box center [467, 279] width 273 height 51
type textarea "Алмазні бруски ТТН 20451247406142 Tehnokot.prom.ua"
click at [568, 336] on span "Відправити" at bounding box center [575, 333] width 38 height 7
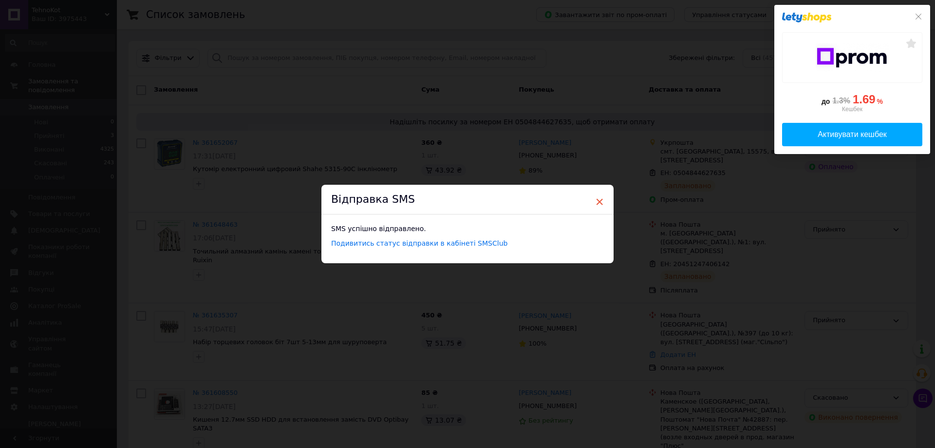
click at [600, 202] on span "×" at bounding box center [599, 201] width 9 height 17
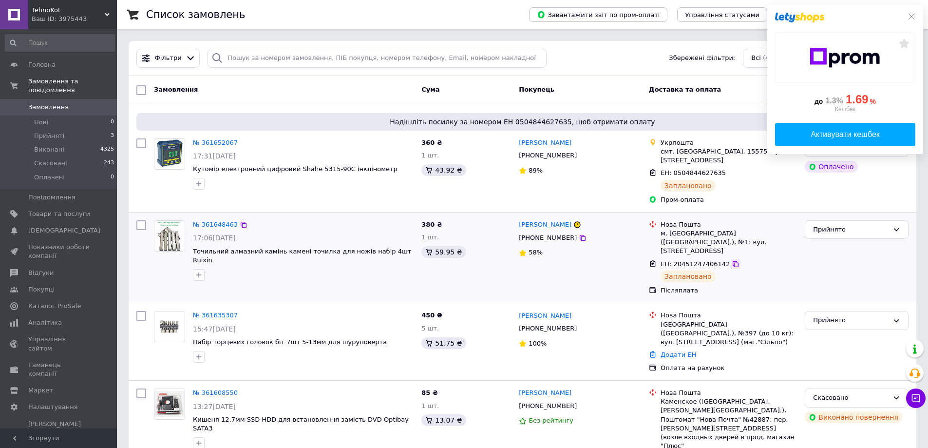
click at [732, 261] on icon at bounding box center [735, 264] width 6 height 6
click at [240, 143] on icon at bounding box center [244, 143] width 8 height 8
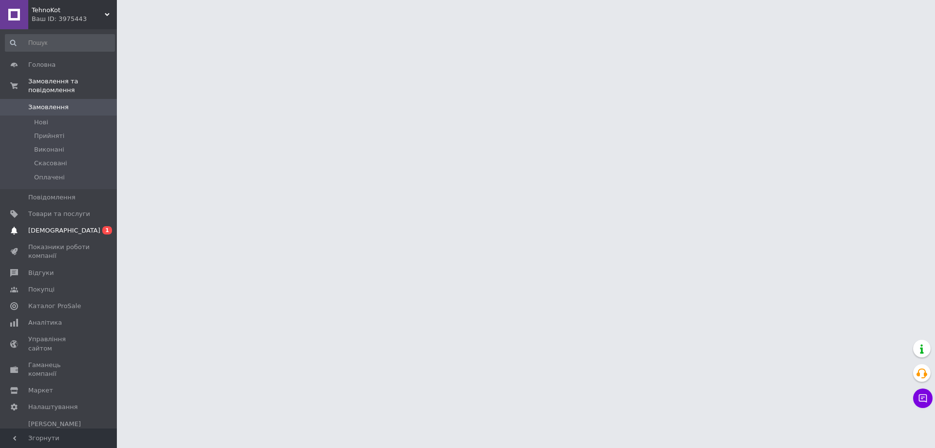
click at [79, 222] on link "Сповіщення 0 1" at bounding box center [60, 230] width 120 height 17
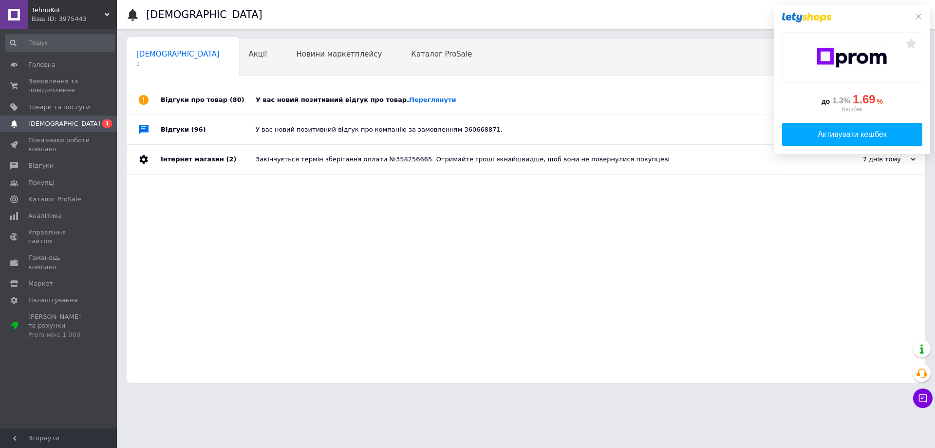
click at [298, 104] on div "У вас новий позитивний відгук про товар. [GEOGRAPHIC_DATA]" at bounding box center [537, 99] width 562 height 9
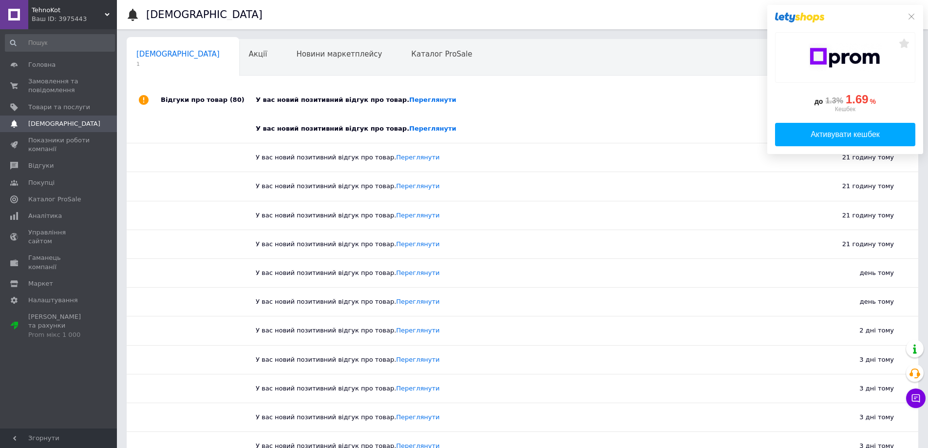
click at [298, 104] on div "У вас новий позитивний відгук про товар. [GEOGRAPHIC_DATA]" at bounding box center [533, 99] width 555 height 9
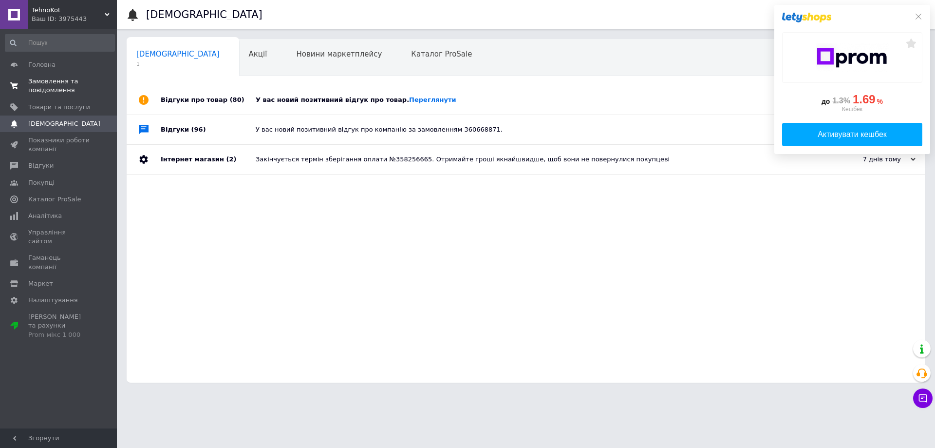
click at [57, 85] on span "Замовлення та повідомлення" at bounding box center [59, 86] width 62 height 18
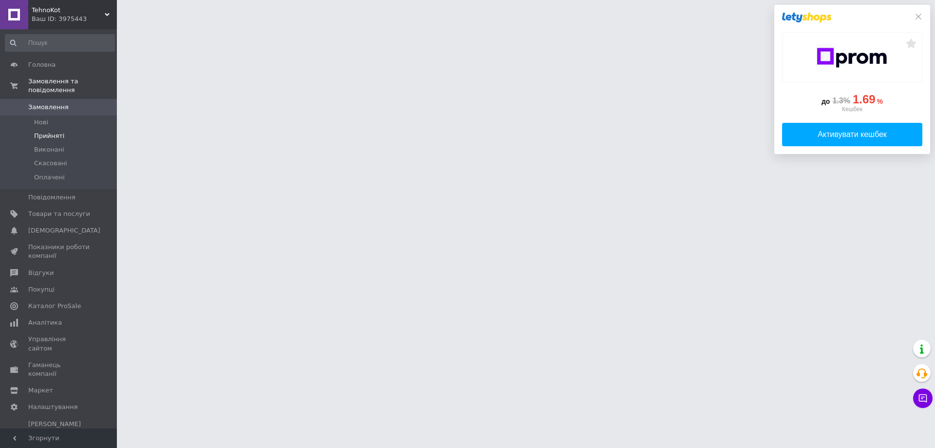
click at [59, 131] on span "Прийняті" at bounding box center [49, 135] width 30 height 9
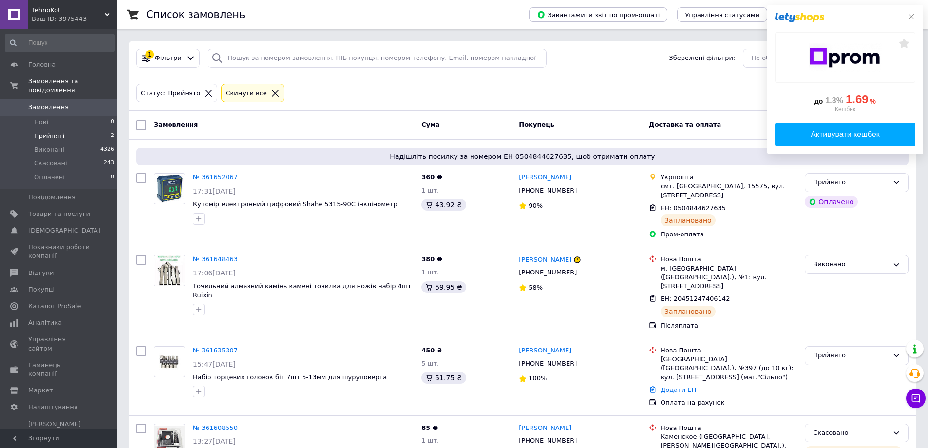
click at [59, 131] on span "Прийняті" at bounding box center [49, 135] width 30 height 9
